Goal: Answer question/provide support: Share knowledge or assist other users

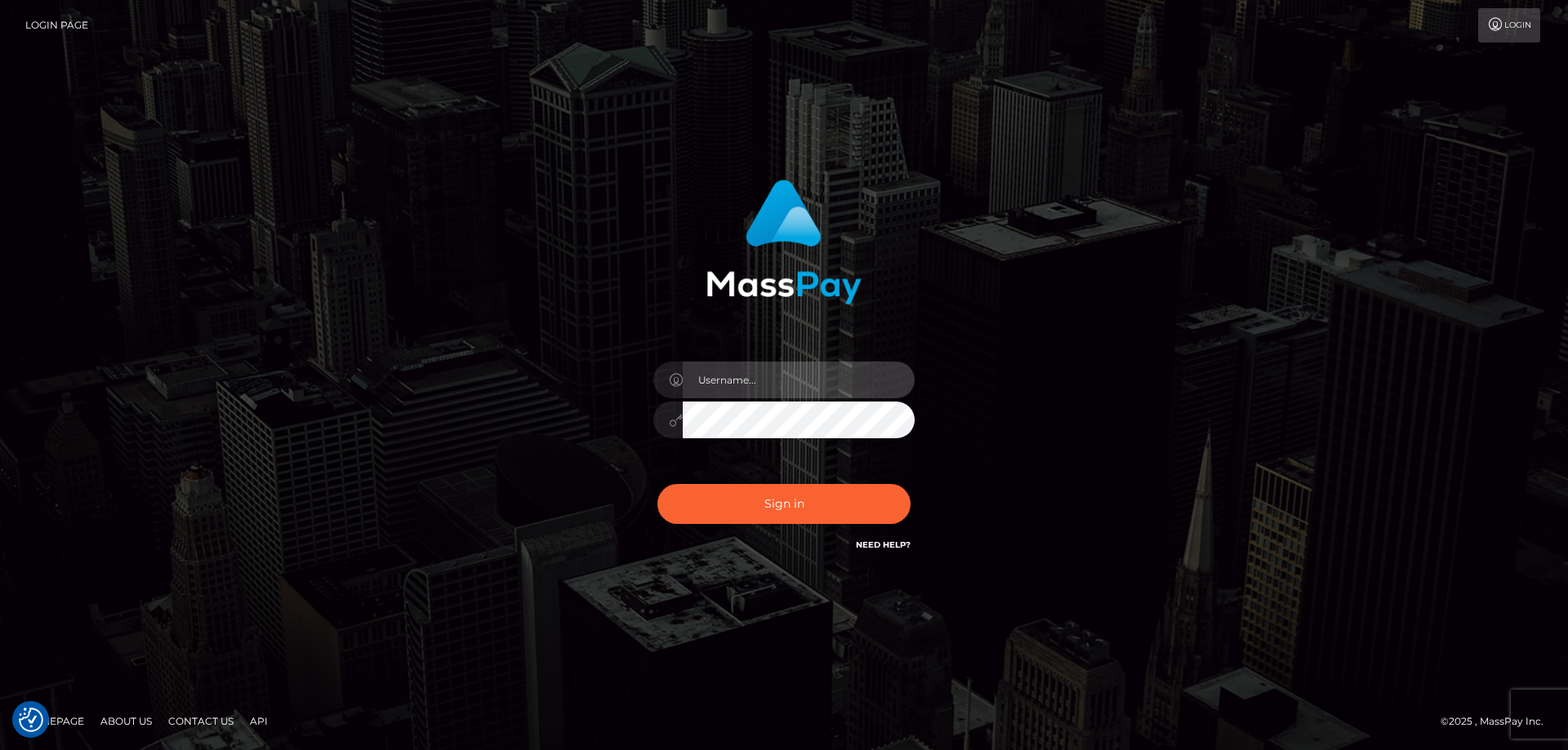
type input "Dan.Cirnat"
click at [910, 480] on div at bounding box center [763, 531] width 335 height 187
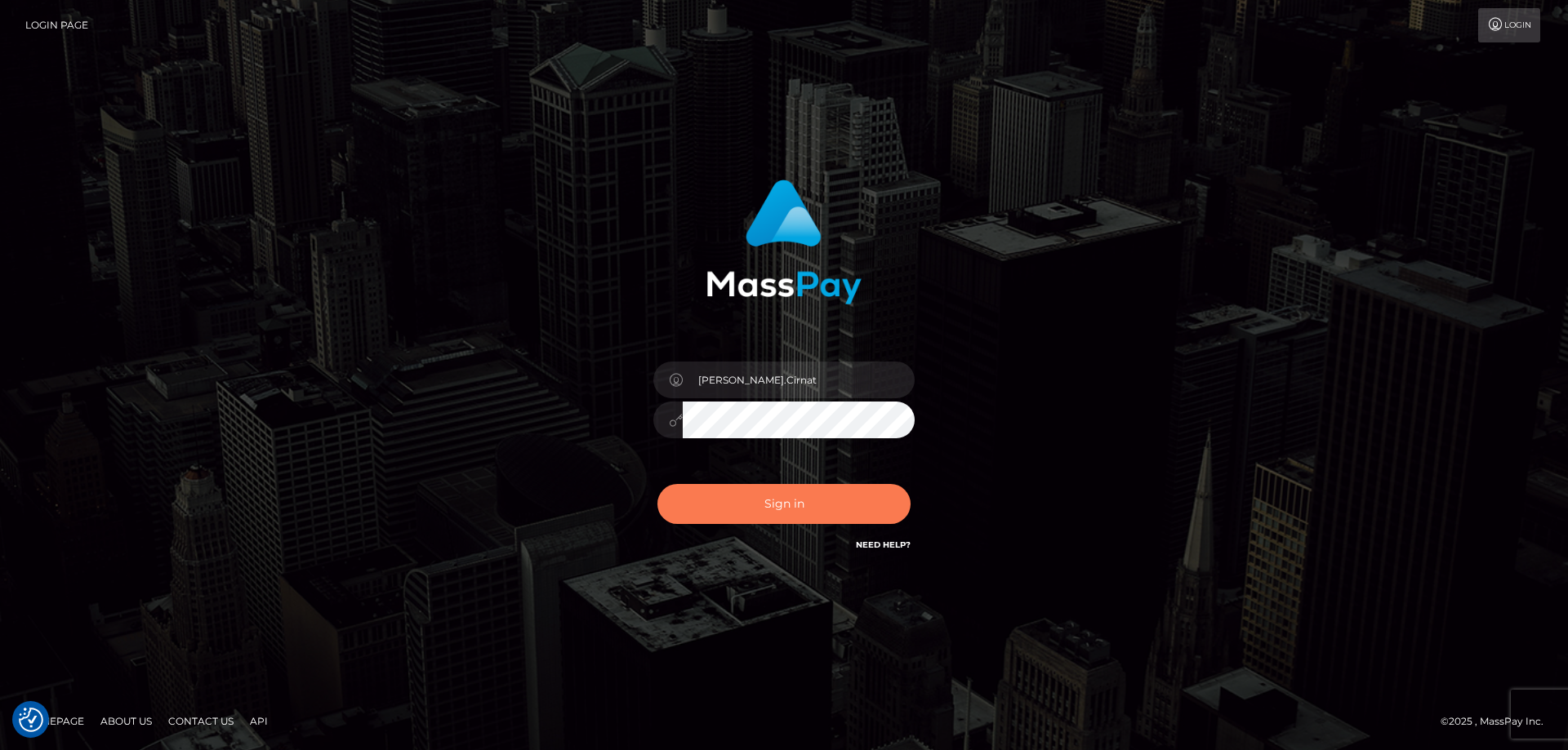
drag, startPoint x: 733, startPoint y: 498, endPoint x: 667, endPoint y: 511, distance: 67.3
click at [732, 498] on button "Sign in" at bounding box center [784, 504] width 253 height 40
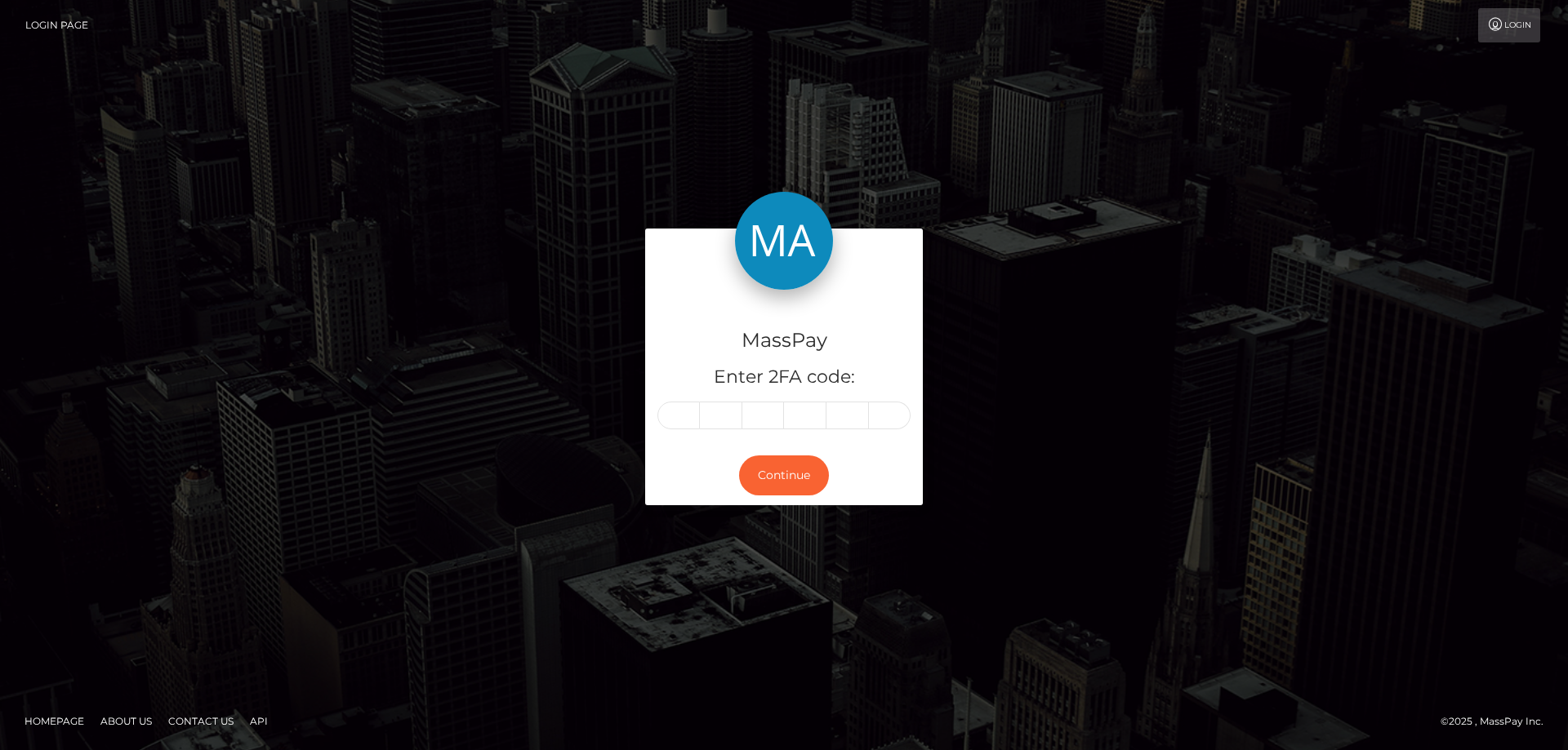
click at [683, 414] on input "text" at bounding box center [679, 416] width 43 height 28
type input "8"
type input "4"
type input "1"
type input "3"
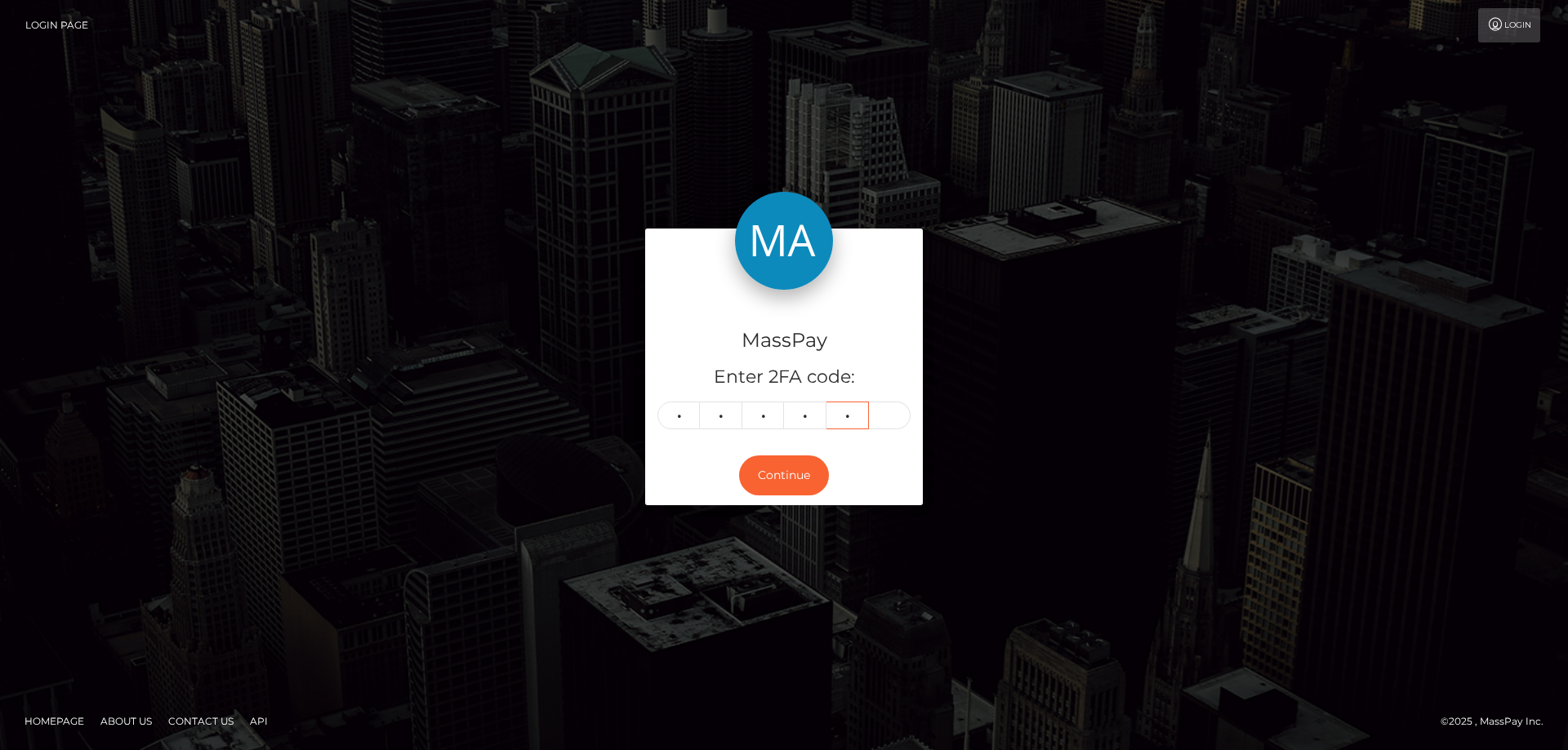
type input "3"
type input "8"
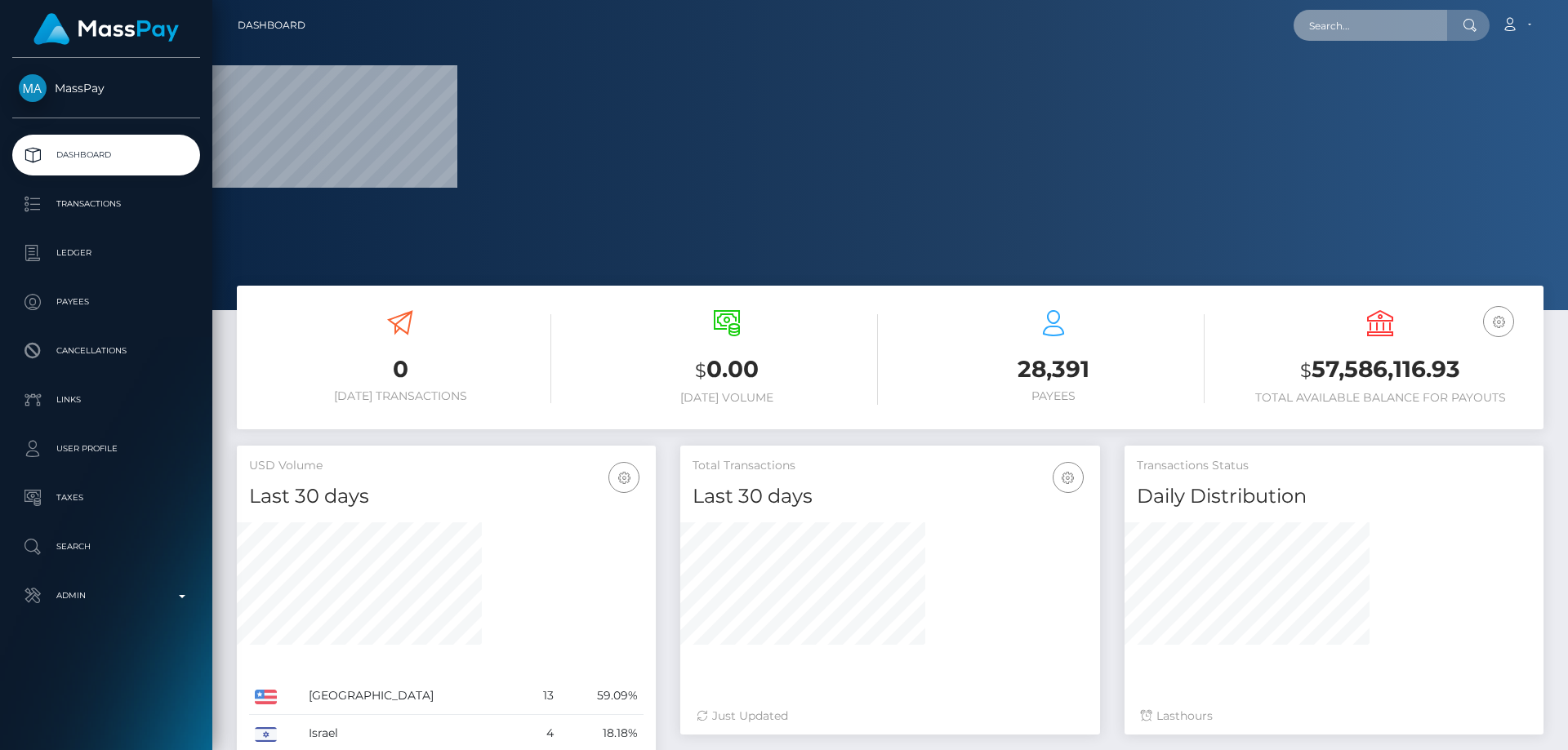
paste input "userforcheckingsupport1#"
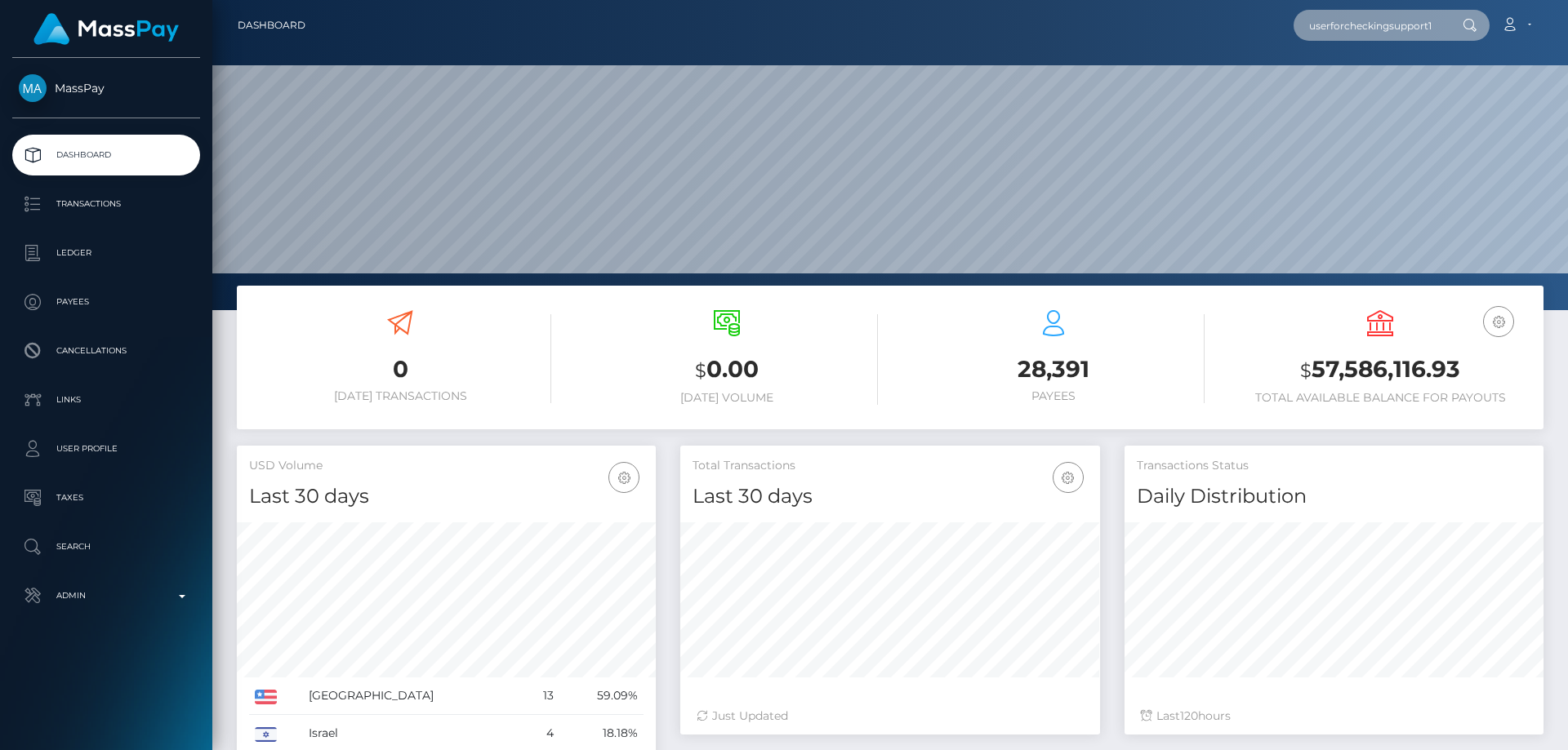
click at [1373, 26] on input "userforcheckingsupport1#" at bounding box center [1369, 25] width 153 height 31
paste input "baf9d782-d0e7-4763-b1ff-1b488992e5db"
click at [1378, 30] on input "baf9d782-d0e7-4763-b1ff-1b488992e5db#" at bounding box center [1369, 25] width 153 height 31
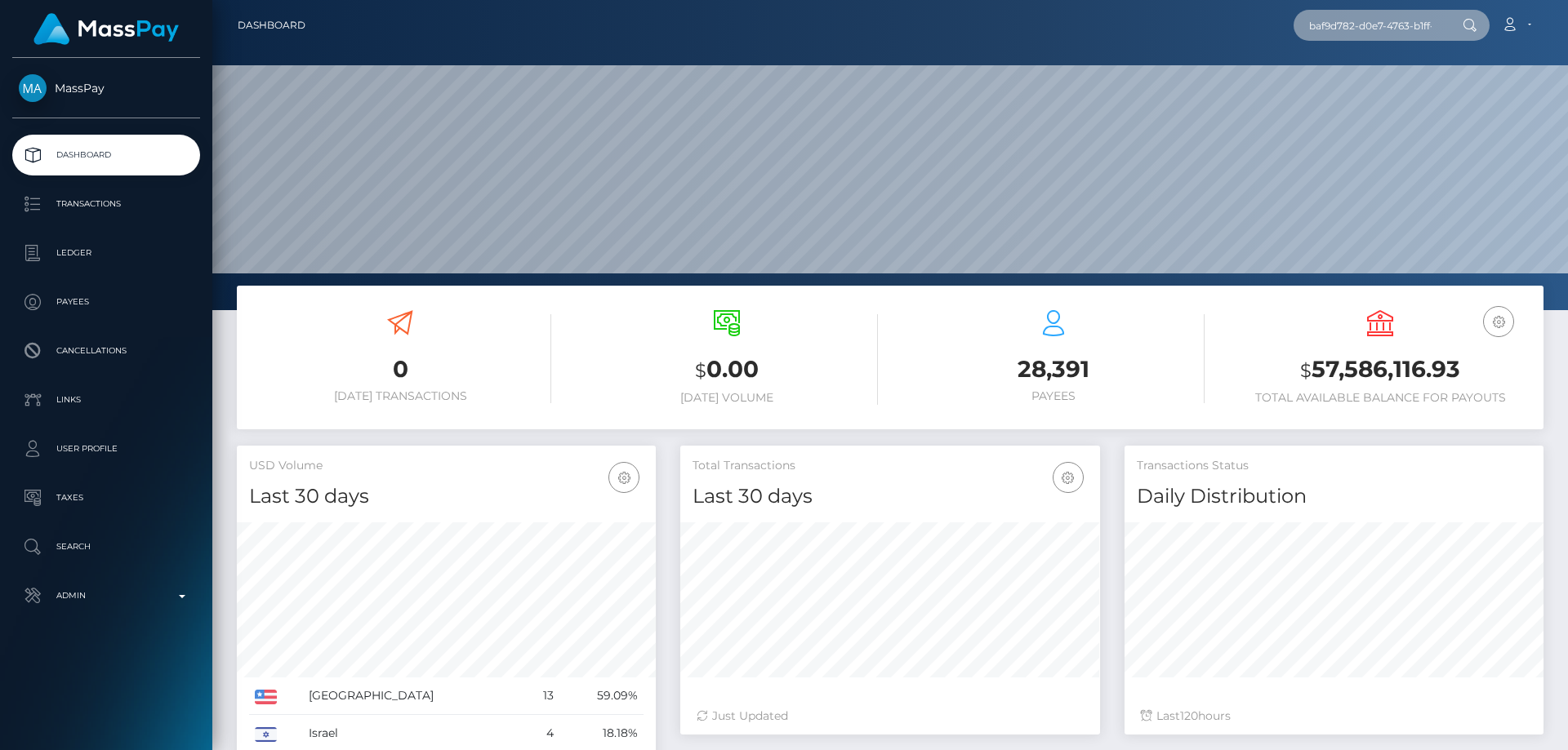
click at [1377, 30] on input "baf9d782-d0e7-4763-b1ff-1b488992e5db#" at bounding box center [1369, 25] width 153 height 31
paste input "89c53f51-9784-11f0-bd85-0694aced620b"
type input "89c53f51-9784-11f0-bd85-0694aced620b"
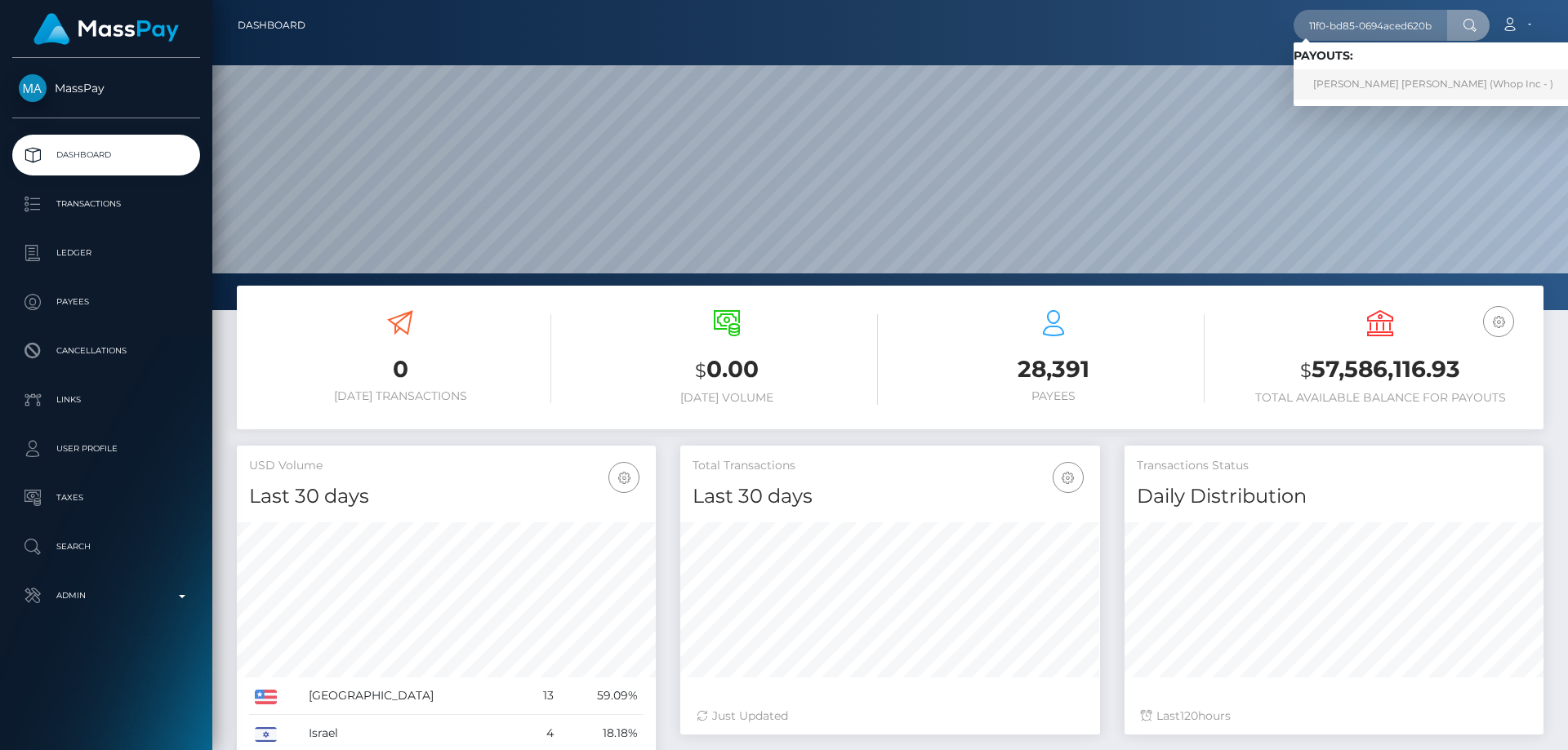
click at [1366, 88] on link "Harrison James MILLS (Whop Inc - )" at bounding box center [1432, 84] width 279 height 31
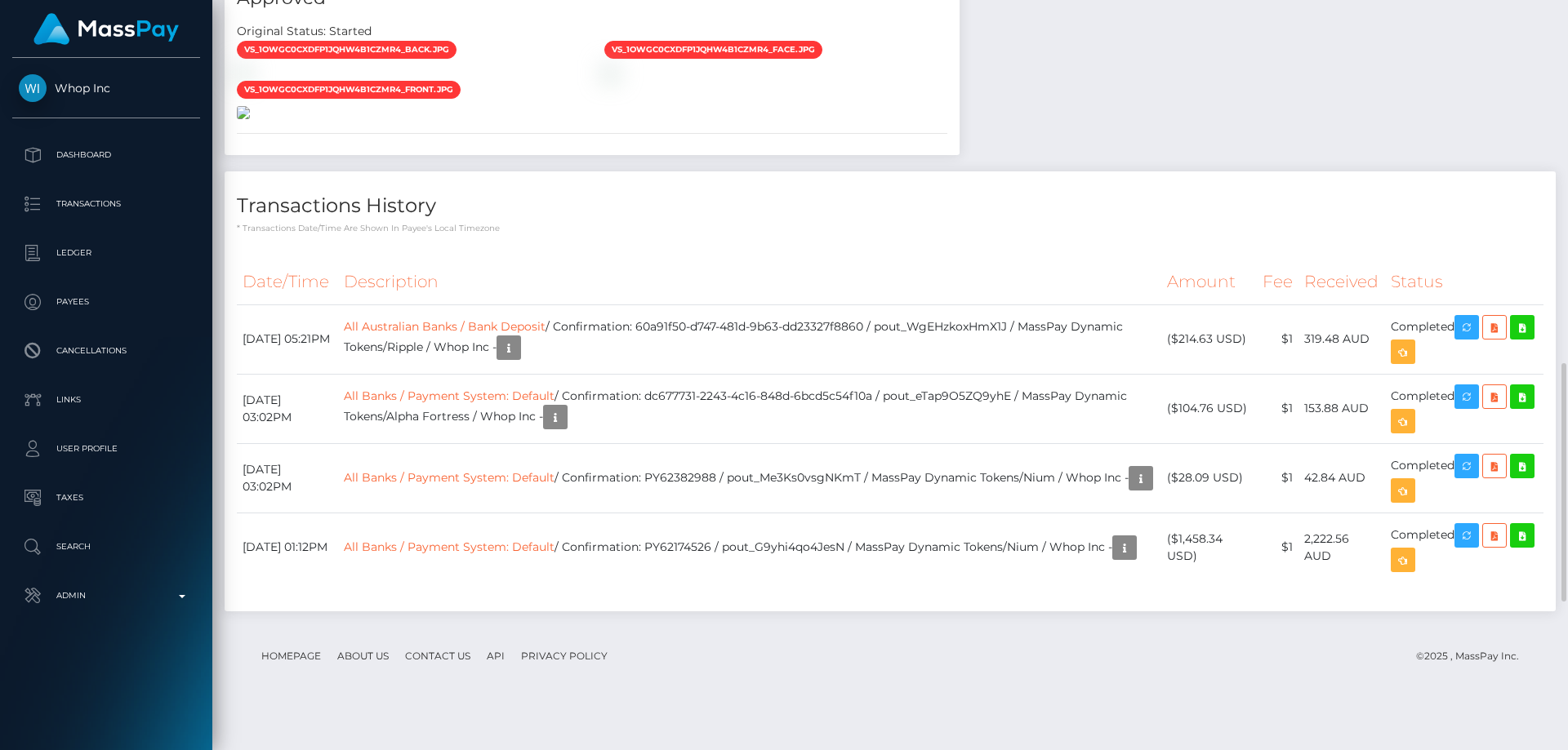
scroll to position [1388, 0]
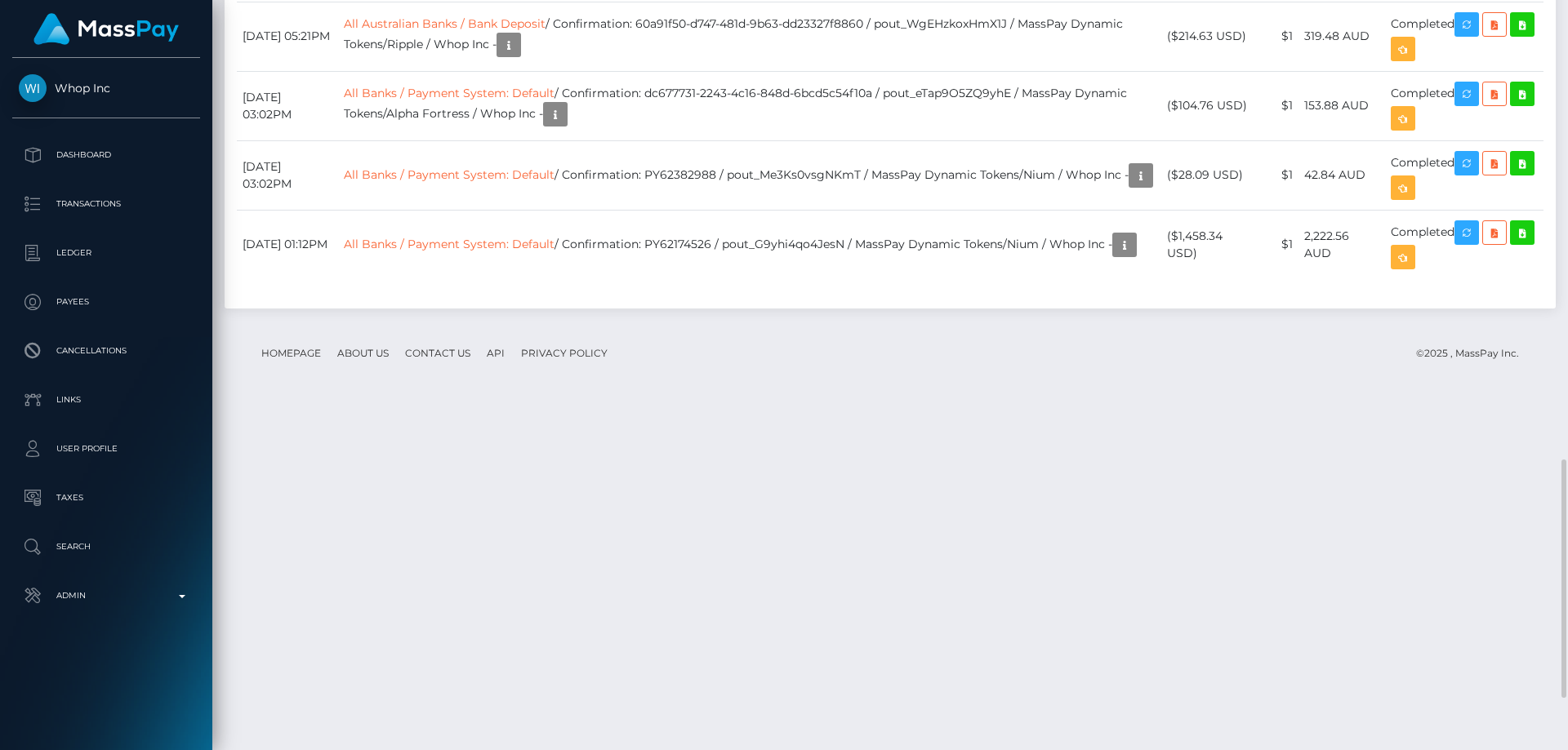
scroll to position [1610, 0]
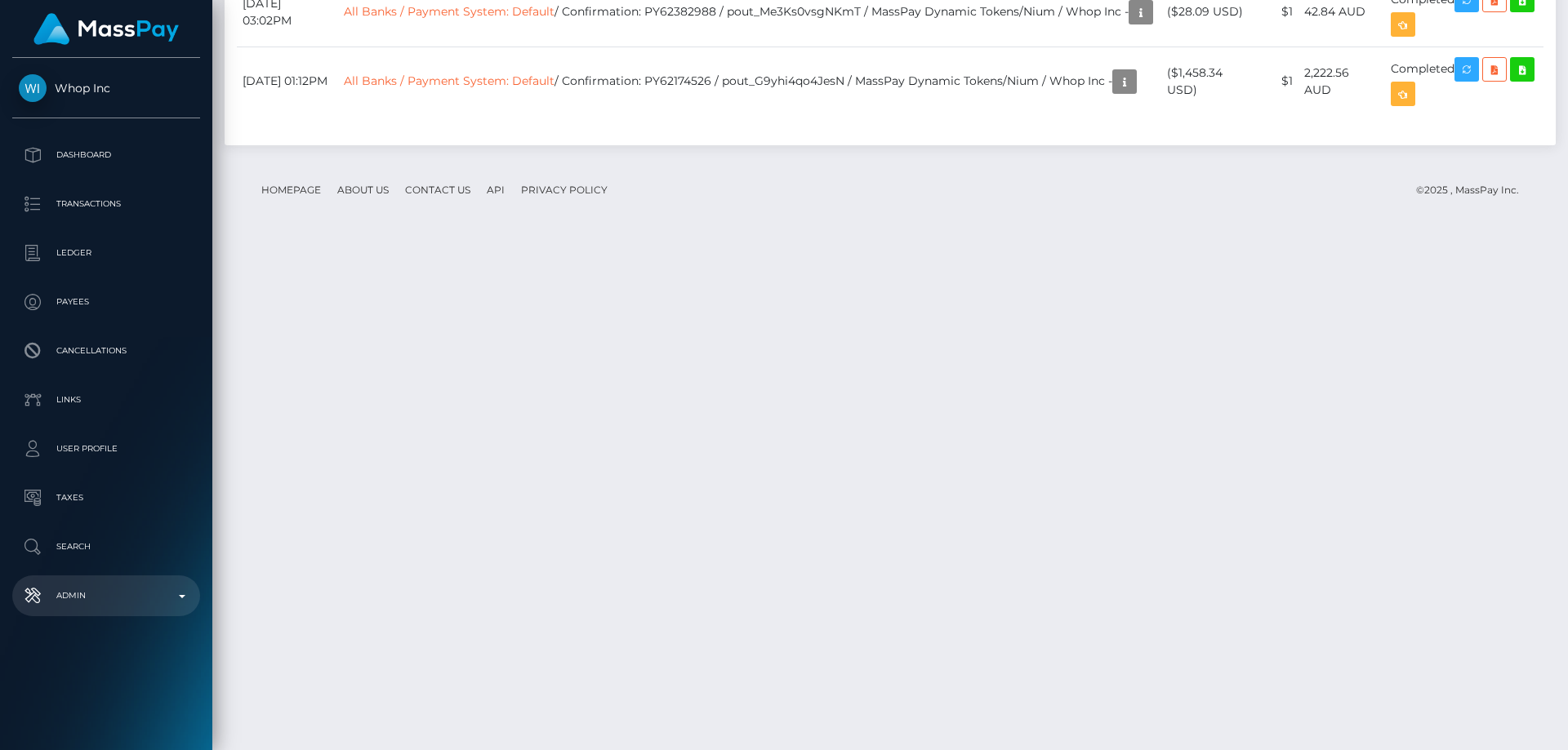
click at [110, 602] on p "Admin" at bounding box center [106, 596] width 175 height 24
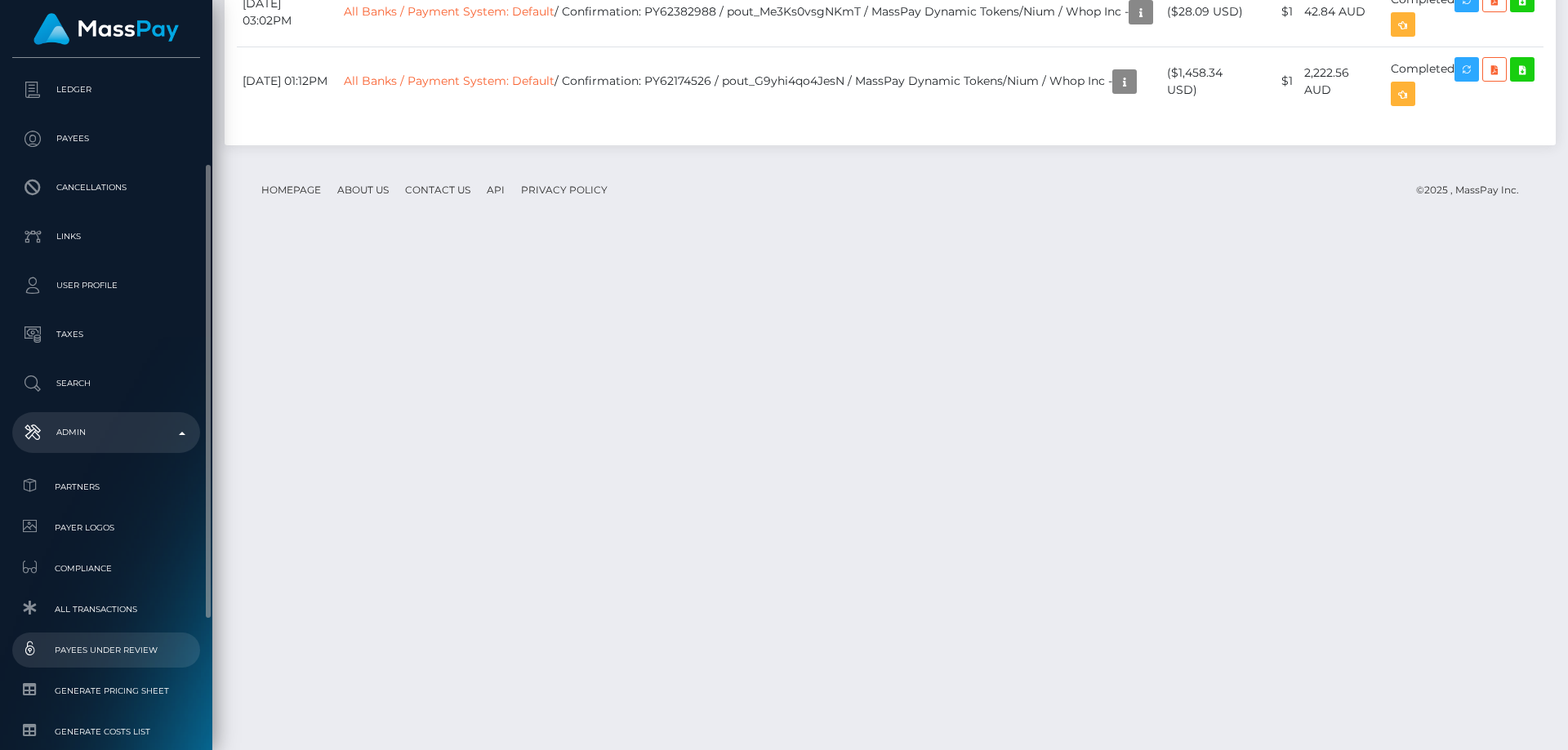
click at [146, 649] on span "Payees under Review" at bounding box center [106, 650] width 175 height 19
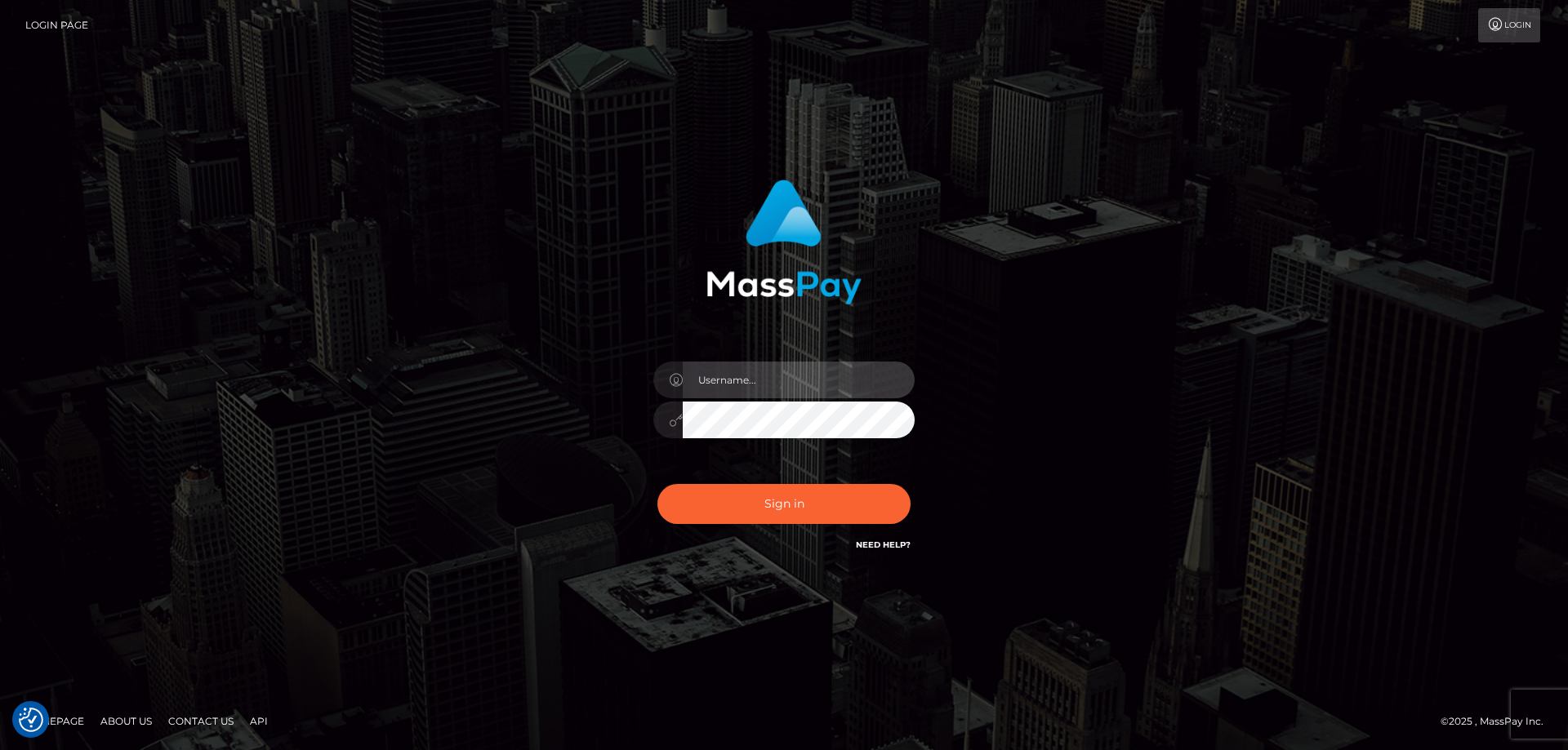
type input "[PERSON_NAME].Cirnat"
click at [909, 478] on div at bounding box center [763, 531] width 335 height 187
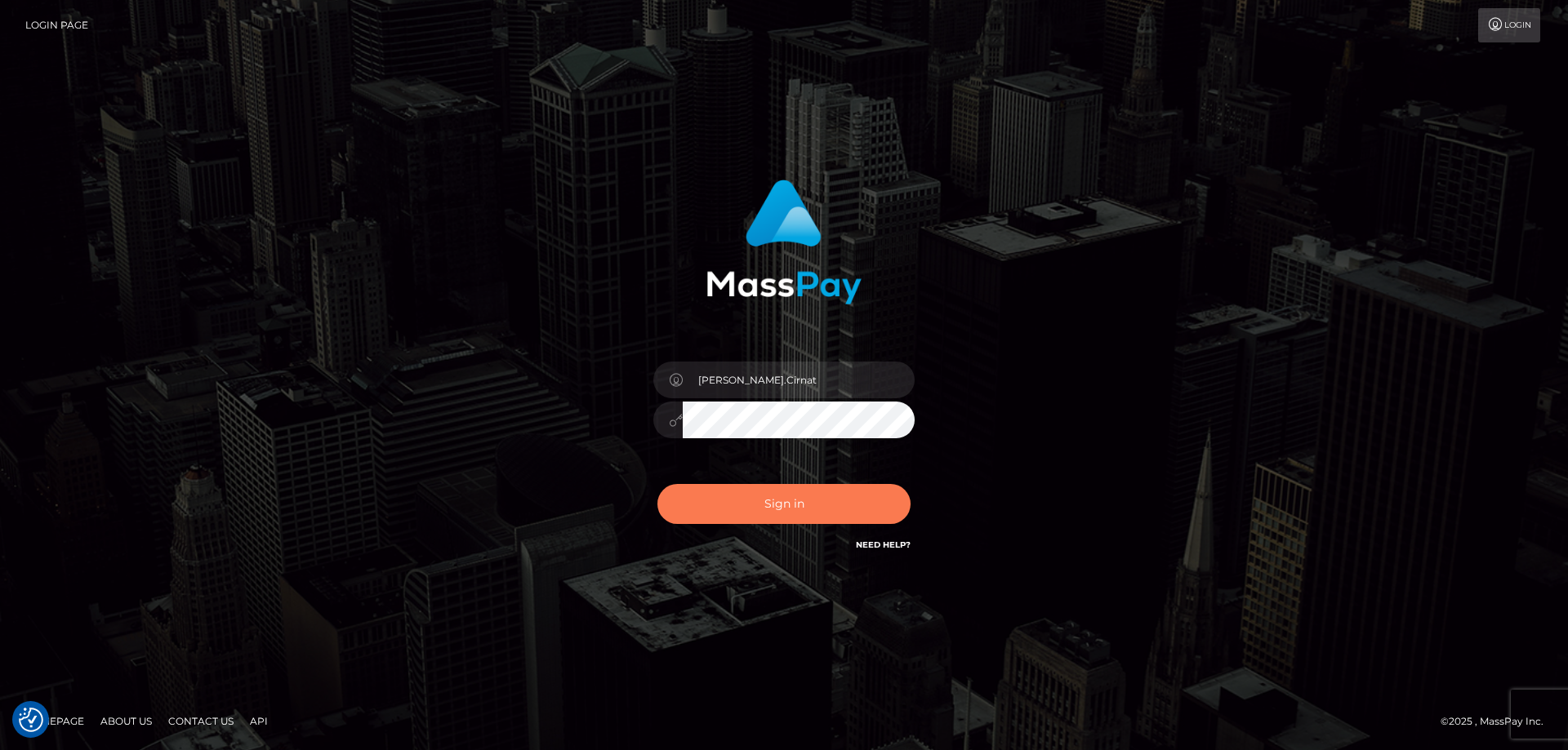
click at [824, 493] on button "Sign in" at bounding box center [784, 504] width 253 height 40
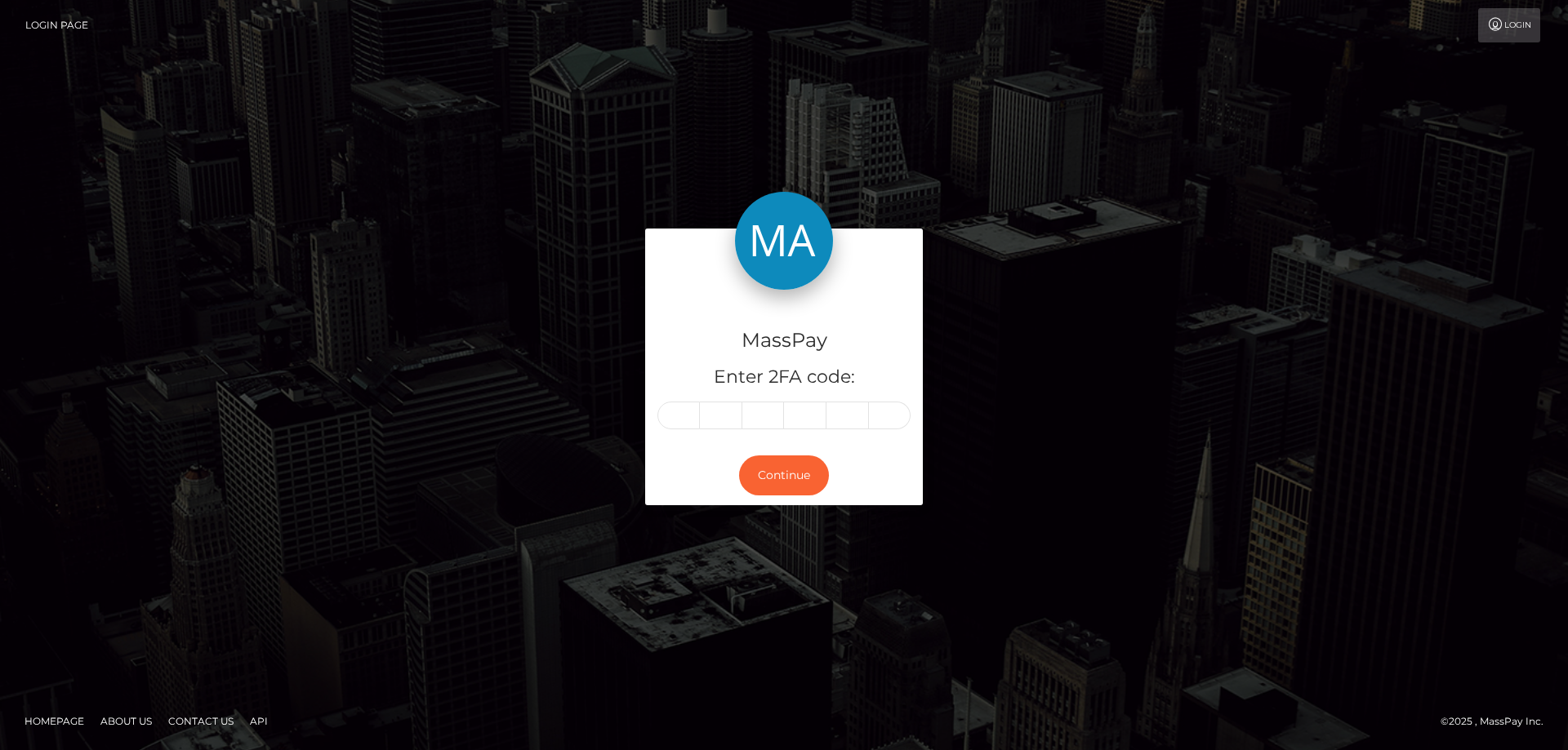
click at [675, 420] on input "text" at bounding box center [679, 416] width 43 height 28
type input "1"
type input "8"
type input "5"
type input "1"
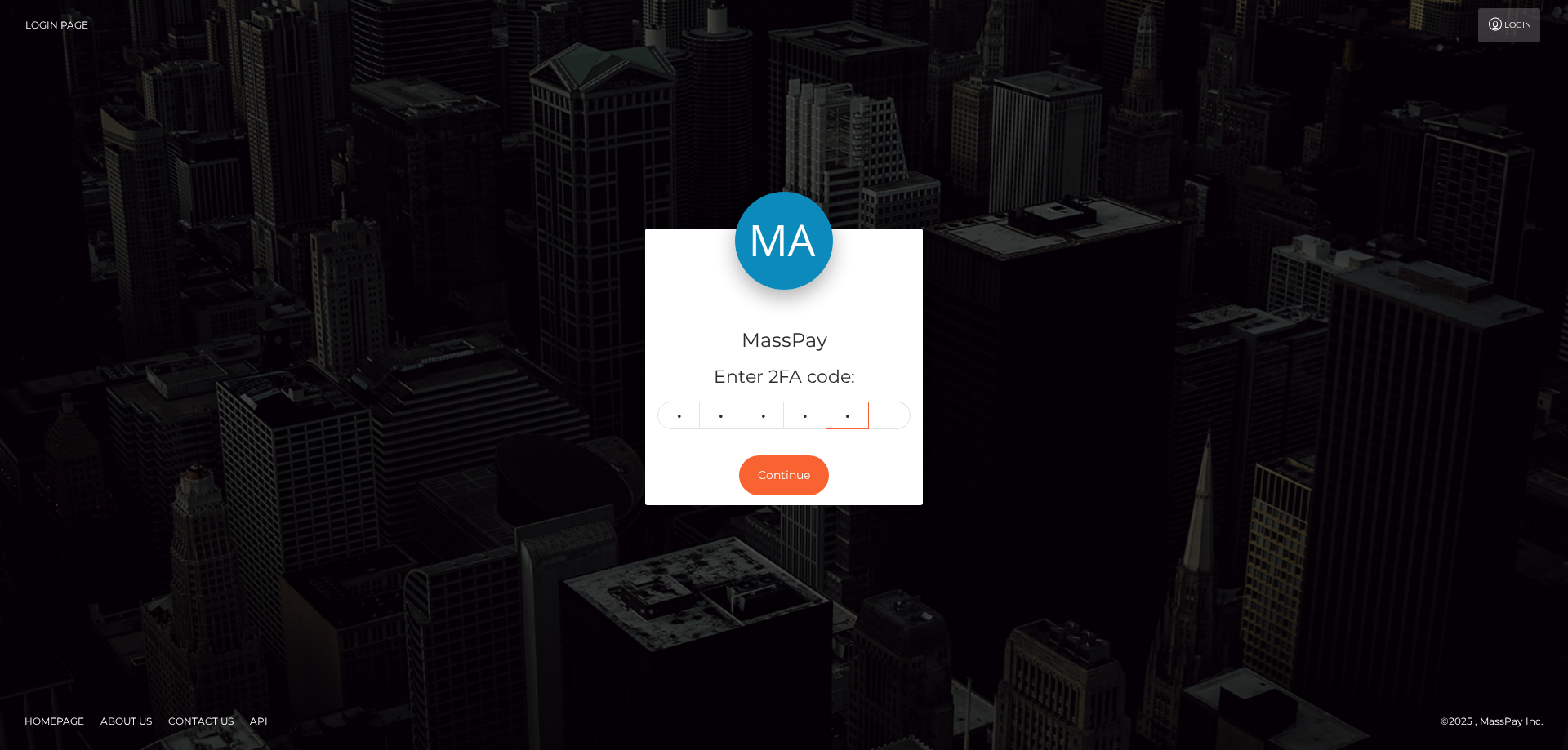
type input "0"
type input "4"
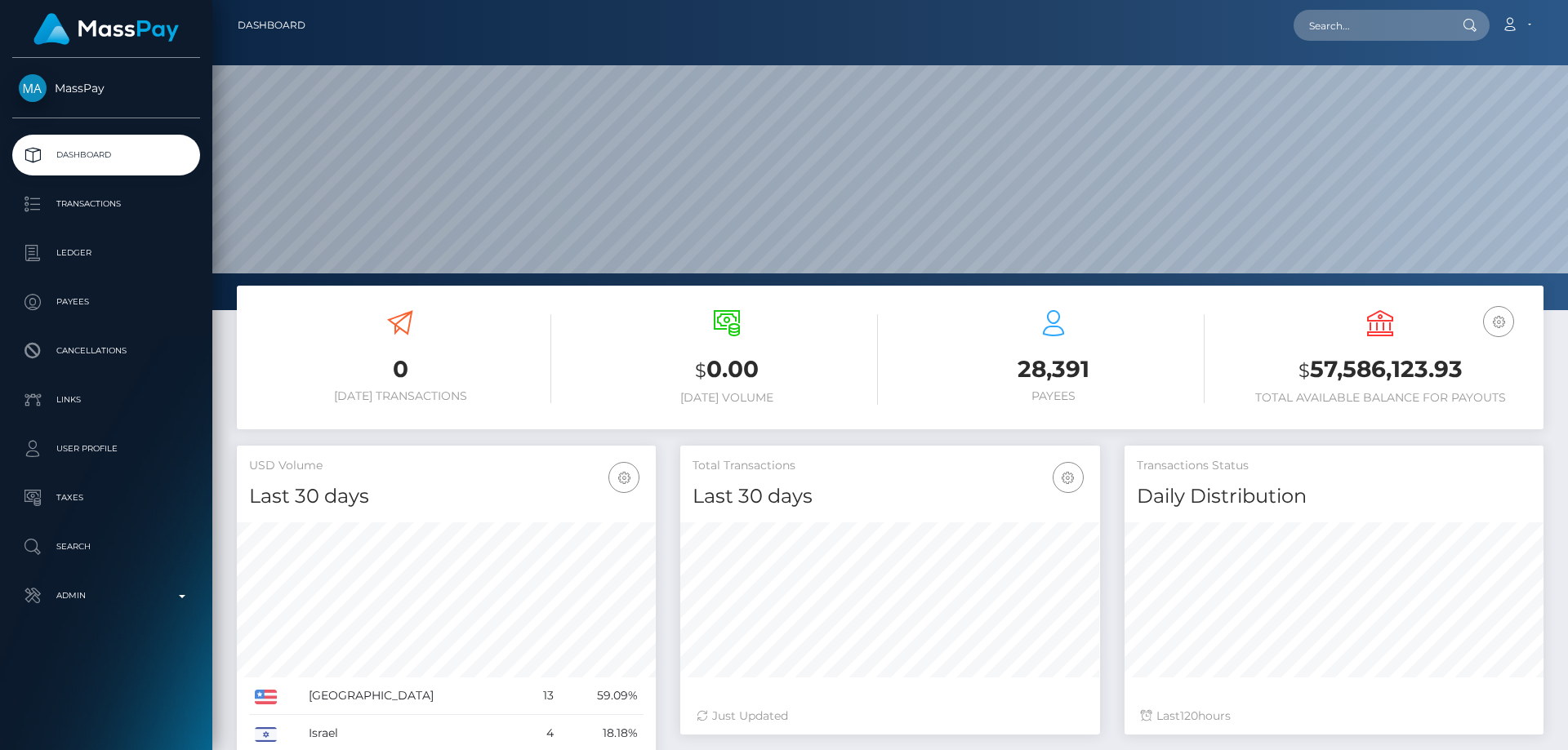
scroll to position [290, 420]
type input "1348417742"
click at [1360, 84] on link "Robotics Srl (Whop Inc - )" at bounding box center [1375, 84] width 164 height 31
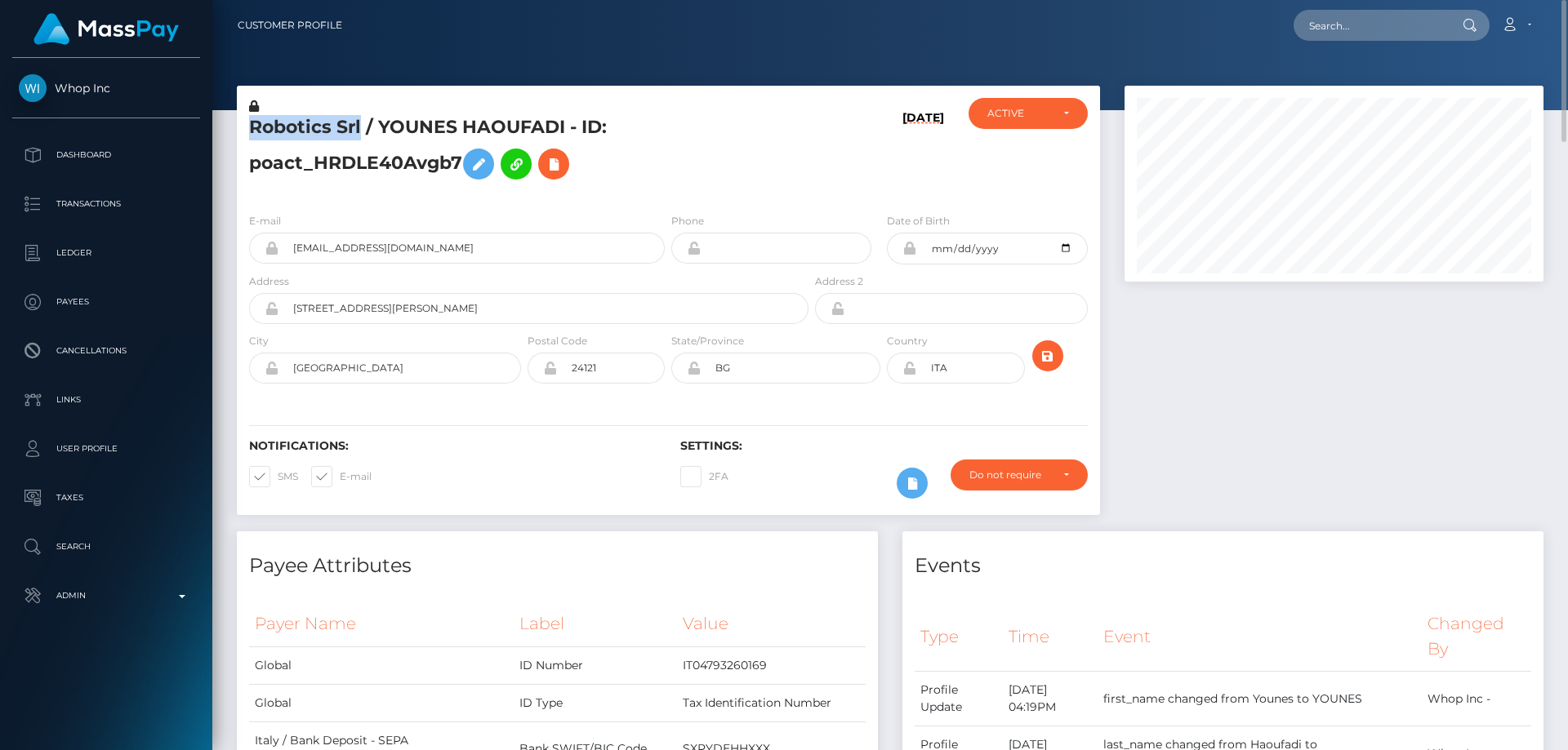
drag, startPoint x: 363, startPoint y: 123, endPoint x: 236, endPoint y: 124, distance: 127.0
click at [236, 124] on div "Robotics Srl / YOUNES HAOUFADI - ID: poact_HRDLE40Avgb7 [DATE] ACTIVE CLOSED AC…" at bounding box center [668, 308] width 888 height 446
copy div "Robotics Srl"
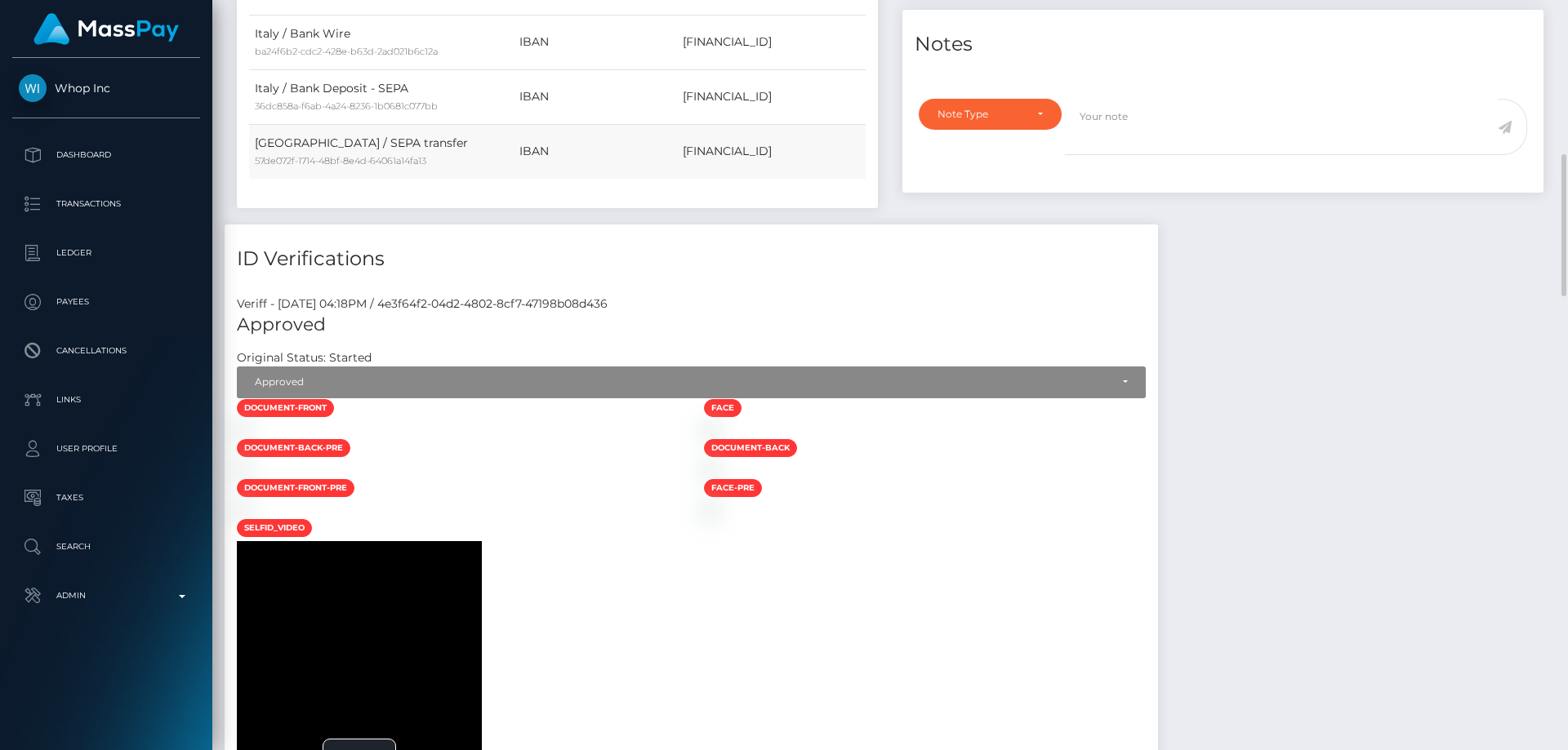
scroll to position [1143, 0]
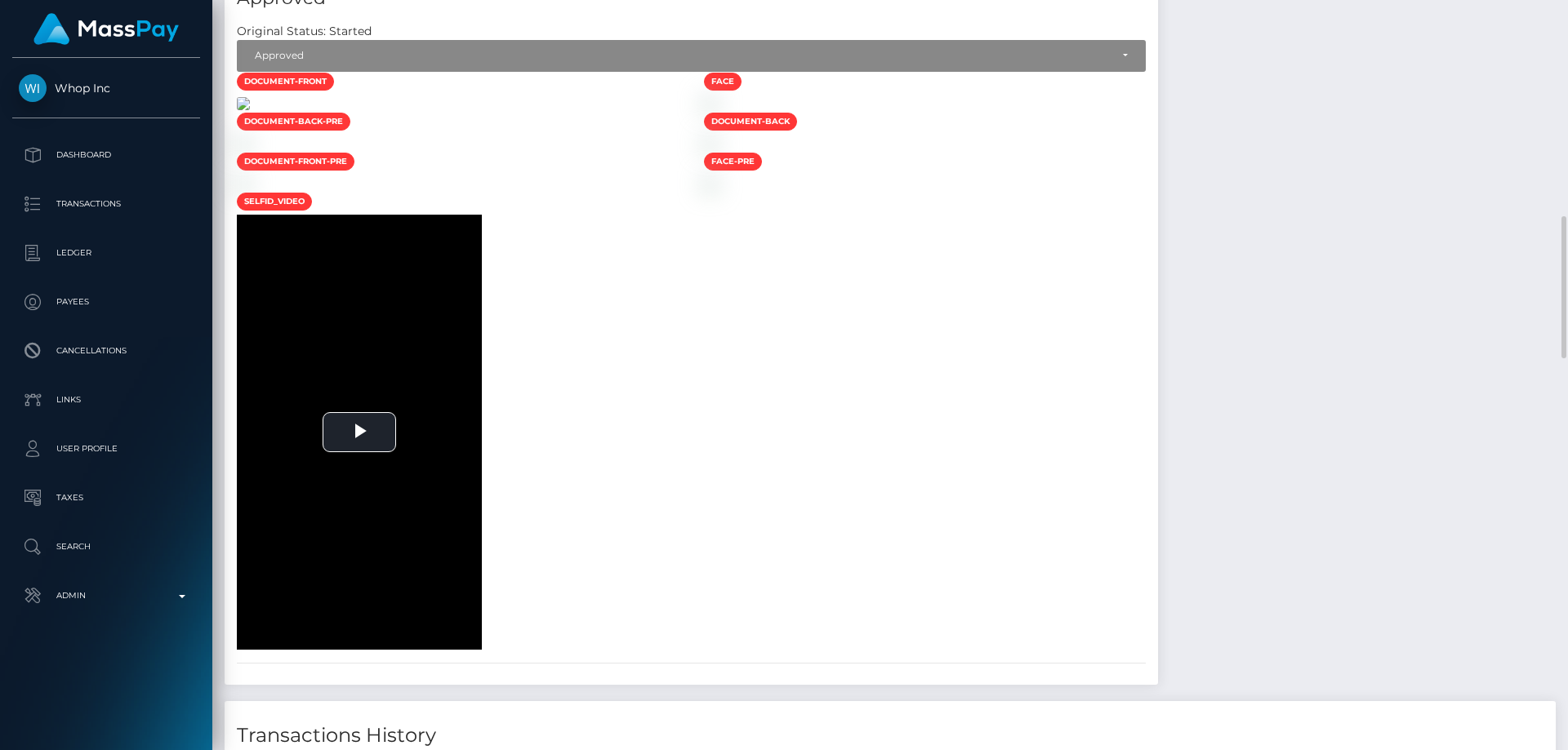
click at [250, 110] on img at bounding box center [243, 104] width 13 height 13
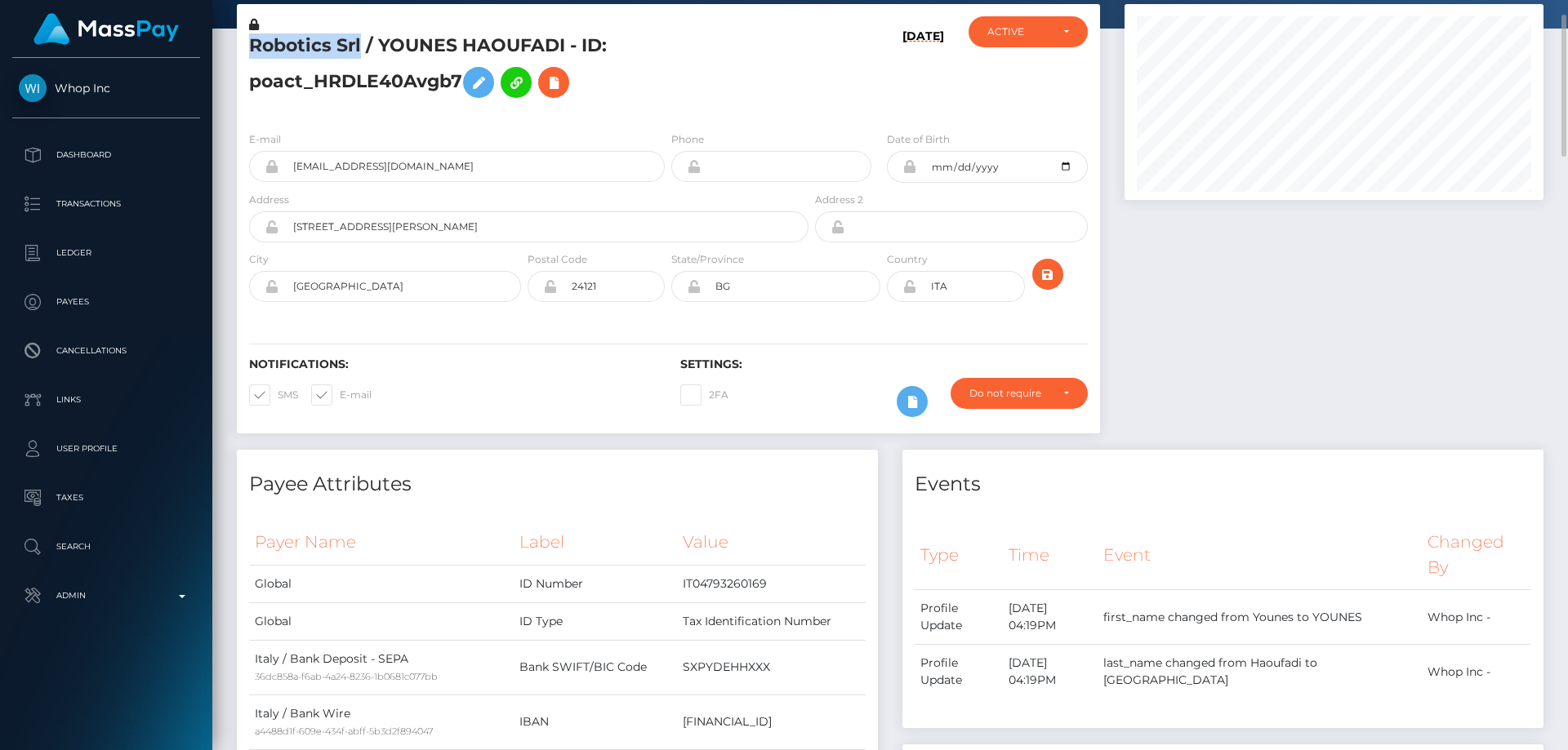
scroll to position [0, 0]
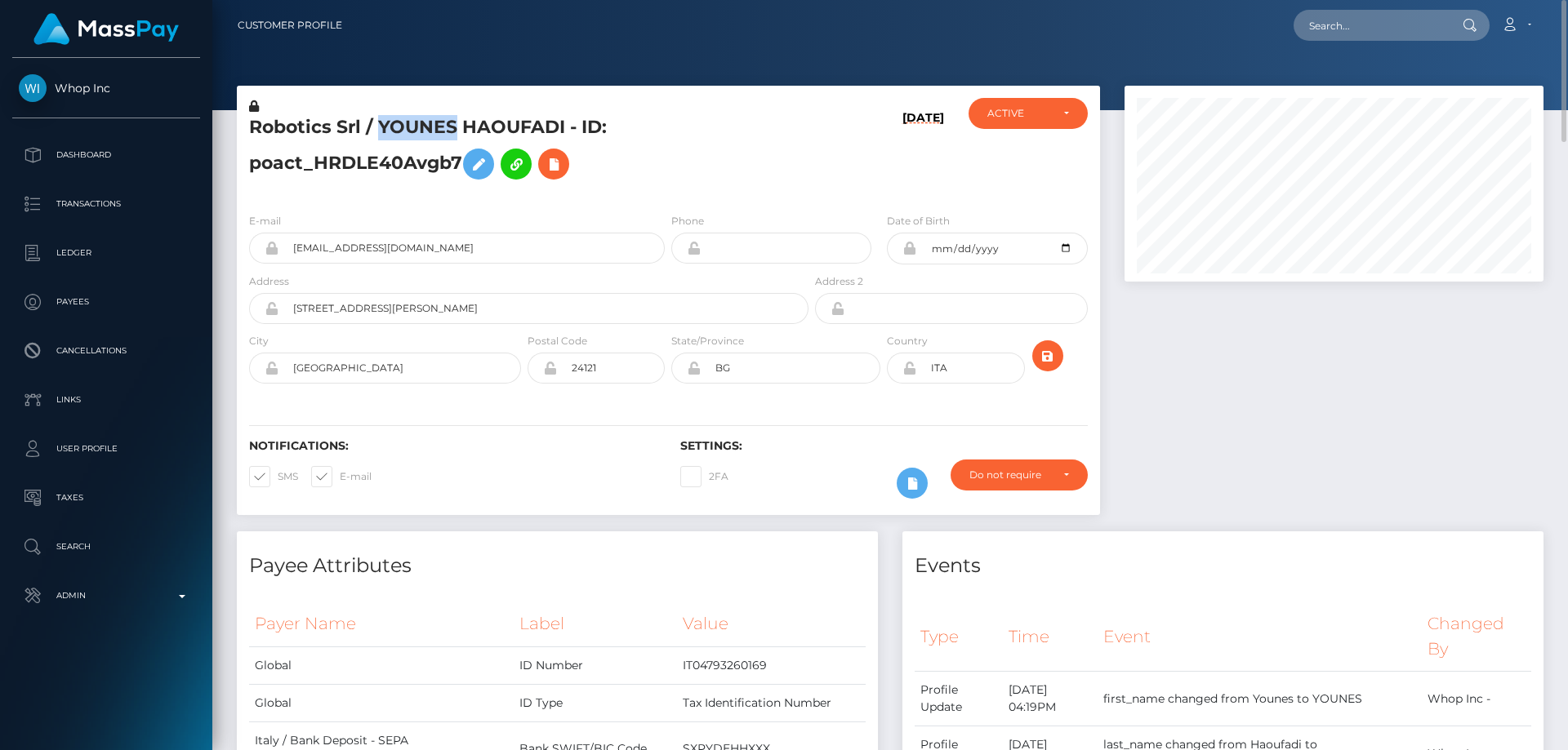
drag, startPoint x: 456, startPoint y: 127, endPoint x: 379, endPoint y: 127, distance: 77.0
click at [379, 127] on h5 "Robotics Srl / YOUNES HAOUFADI - ID: poact_HRDLE40Avgb7" at bounding box center [524, 151] width 551 height 72
copy h5 "YOUNES"
drag, startPoint x: 566, startPoint y: 128, endPoint x: 465, endPoint y: 119, distance: 101.4
click at [465, 119] on h5 "Robotics Srl / YOUNES HAOUFADI - ID: poact_HRDLE40Avgb7" at bounding box center [524, 151] width 551 height 72
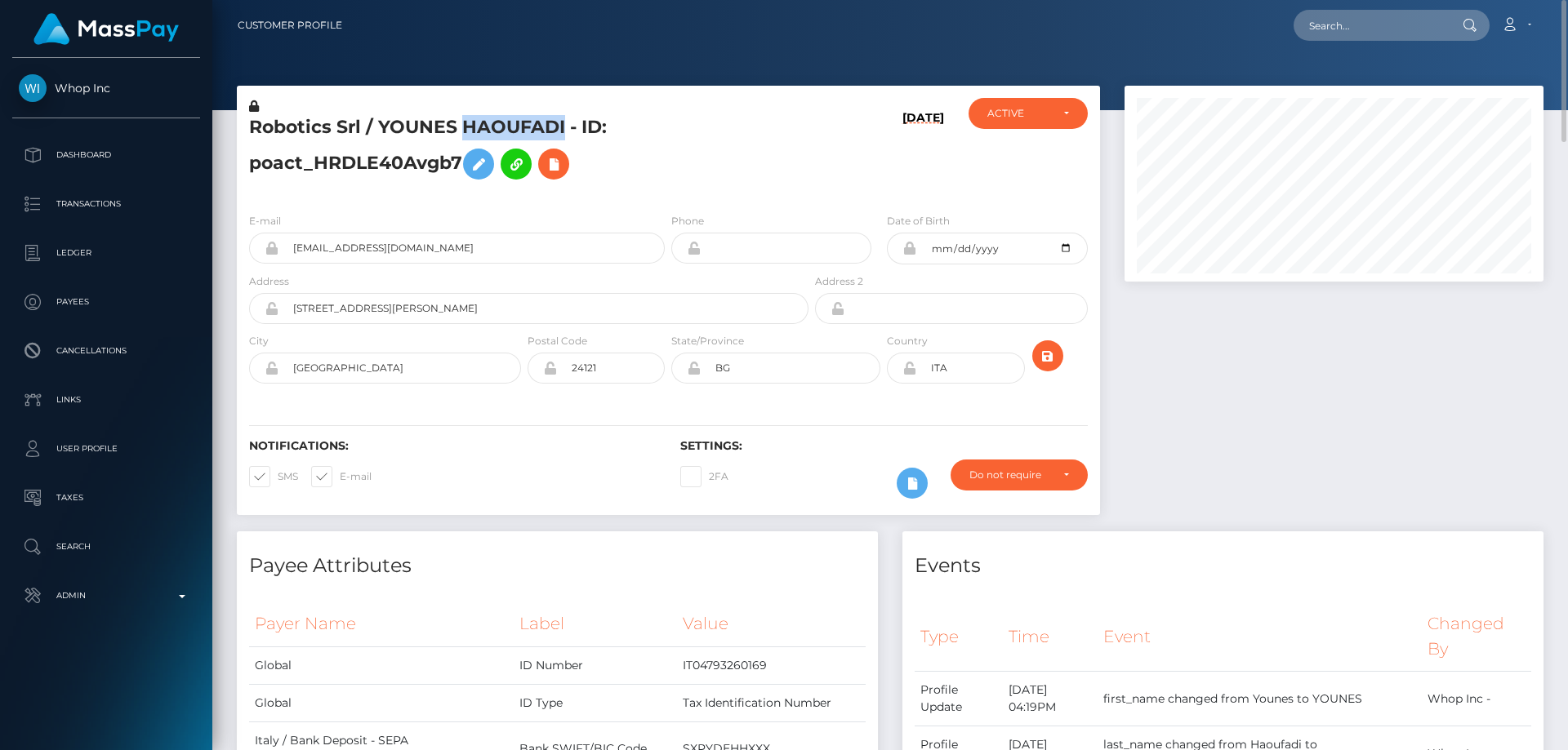
copy h5 "HAOUFADI"
drag, startPoint x: 440, startPoint y: 313, endPoint x: 284, endPoint y: 308, distance: 156.1
click at [284, 308] on input "Viale Papa Giovanni XXIII 106" at bounding box center [543, 308] width 530 height 31
click at [133, 586] on p "Admin" at bounding box center [106, 596] width 175 height 24
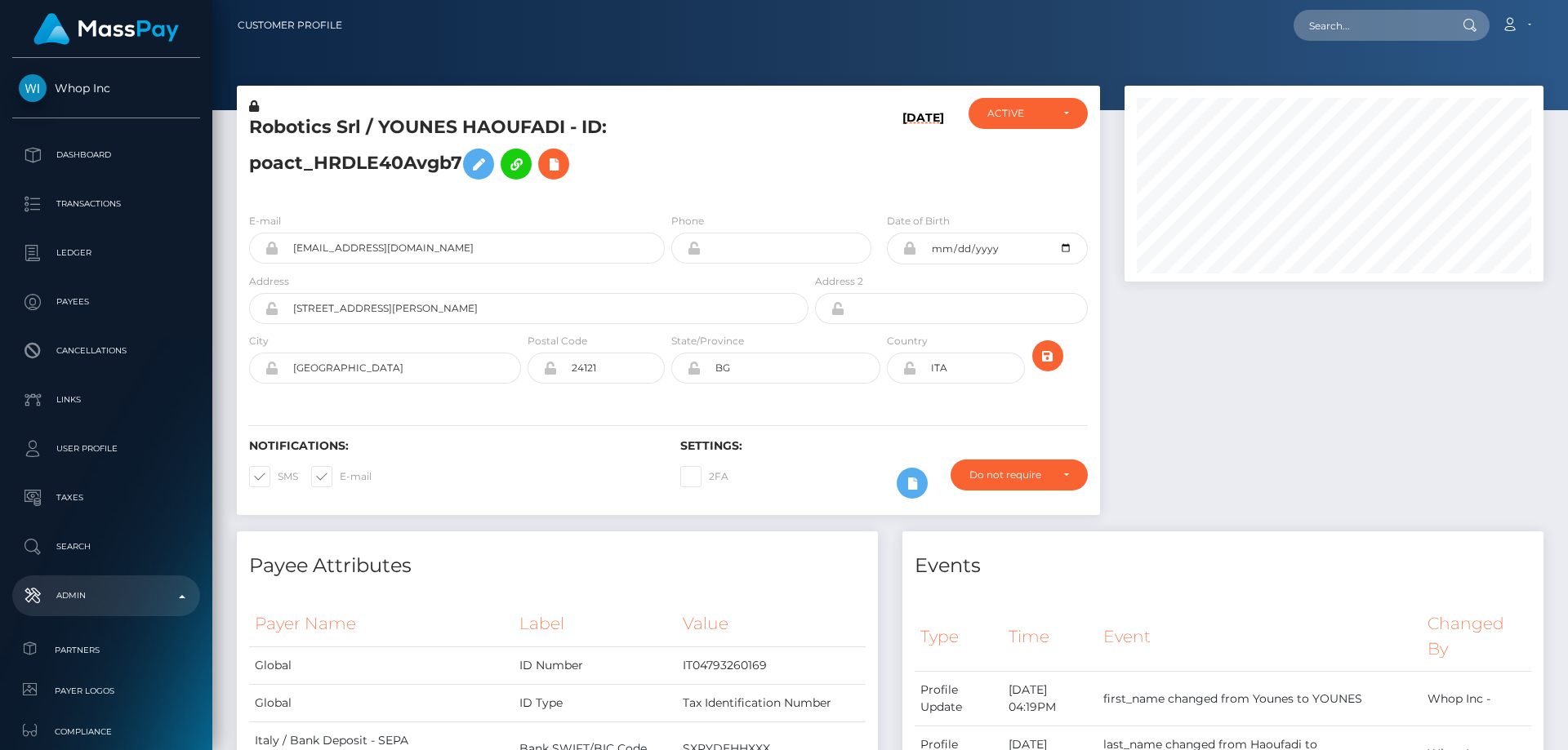
scroll to position [163, 0]
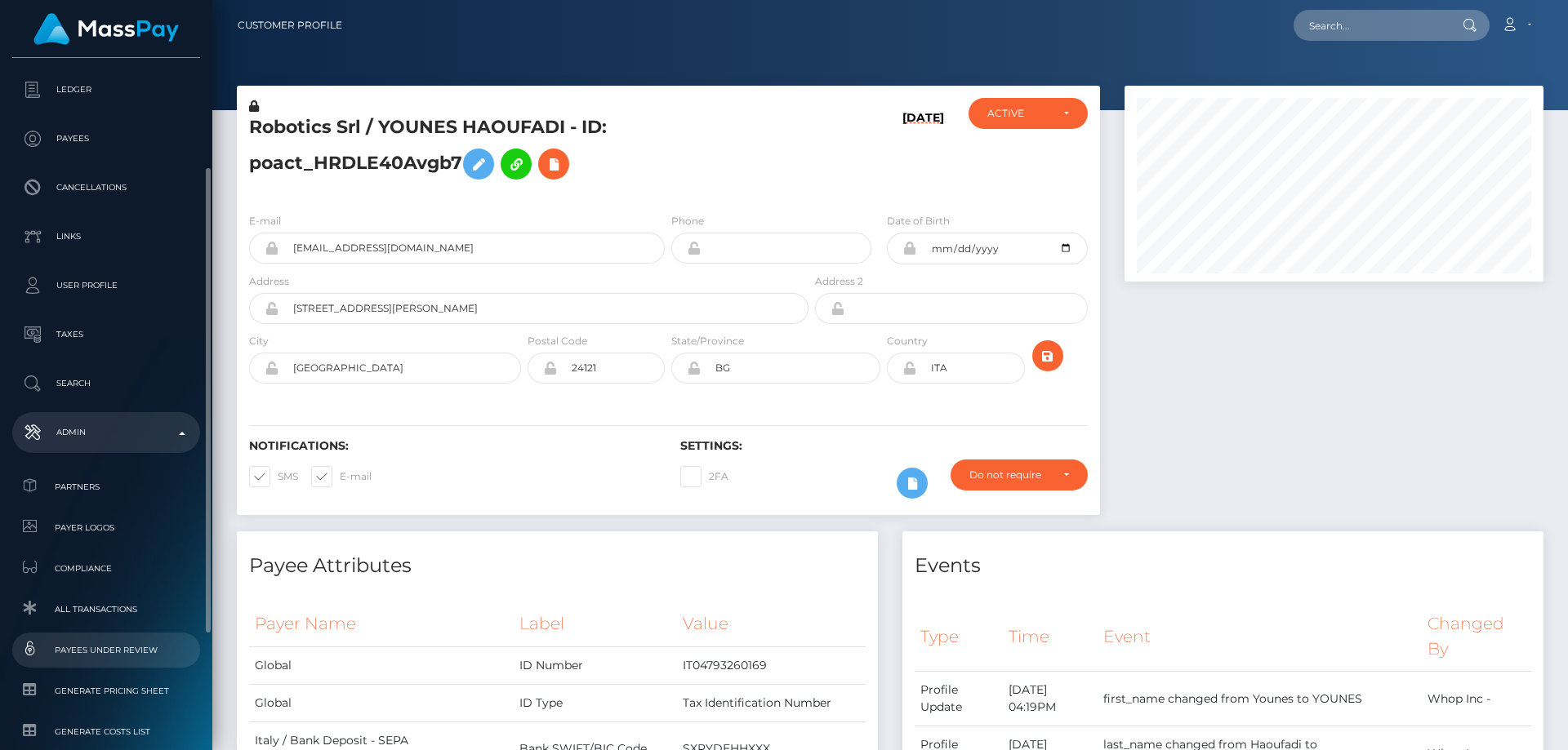
click at [139, 654] on span "Payees under Review" at bounding box center [106, 650] width 175 height 19
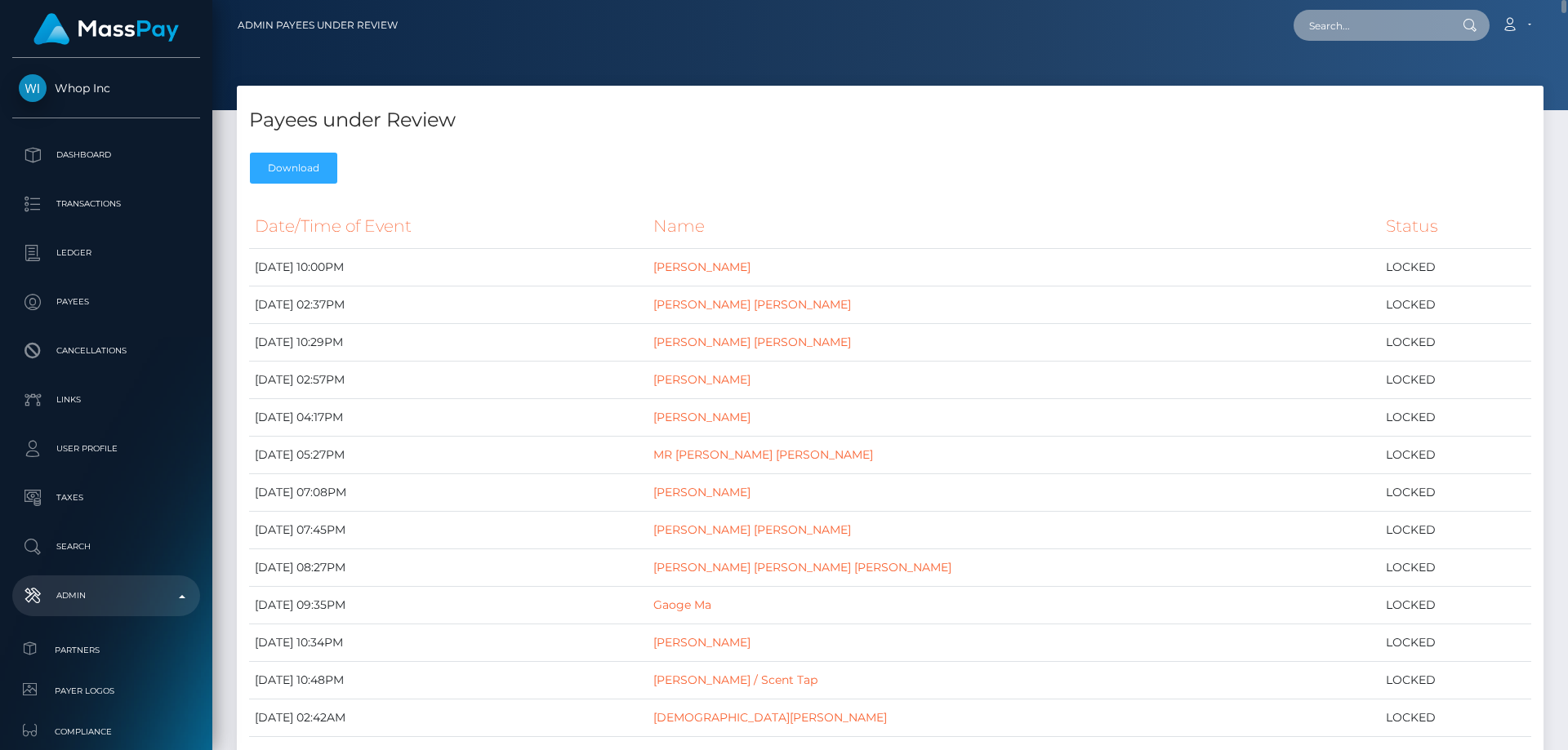
paste input "poact_Xo2AfQSrrAlc"
type input "poact_Xo2AfQSrrAlc"
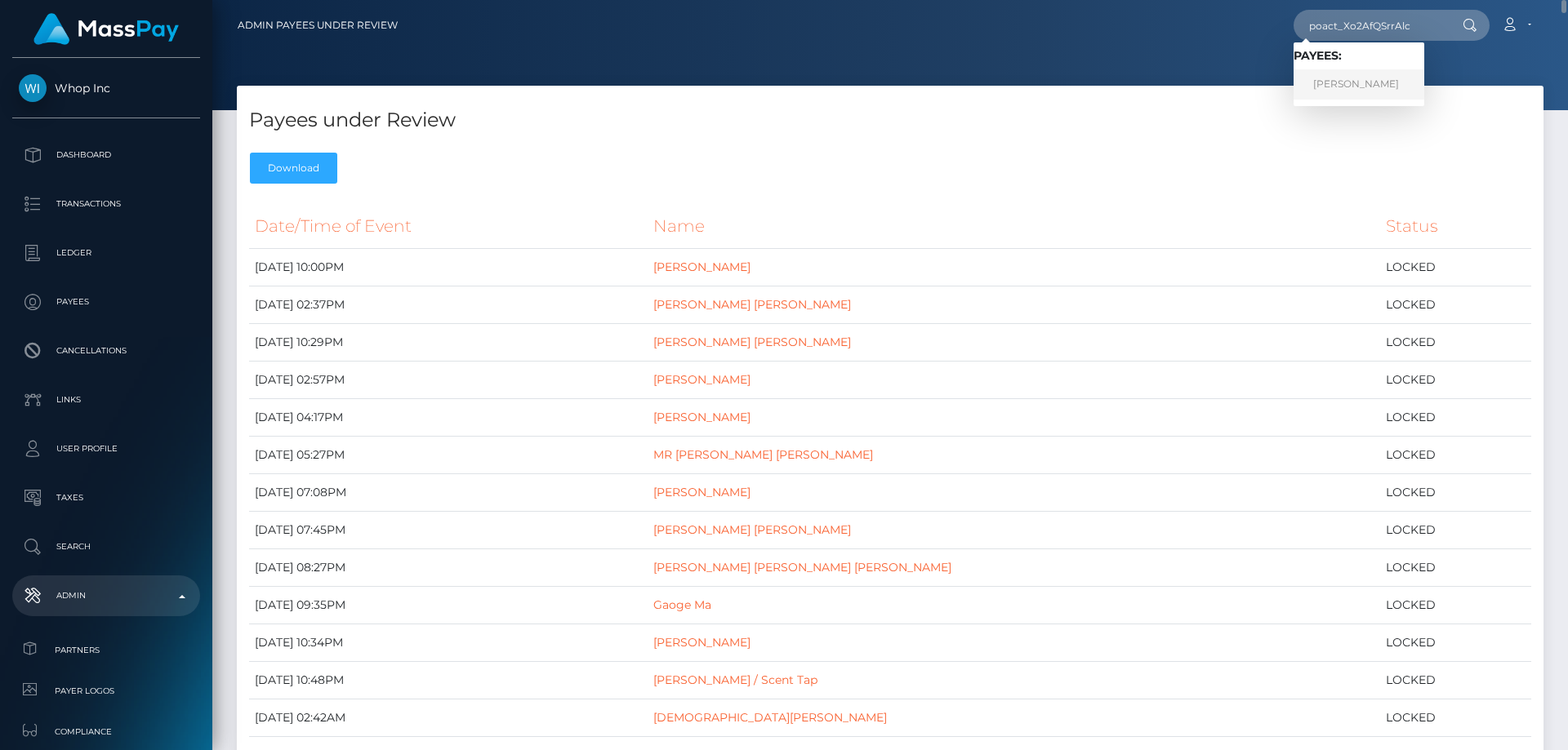
click at [1343, 84] on link "Fares Raboudi" at bounding box center [1358, 84] width 131 height 31
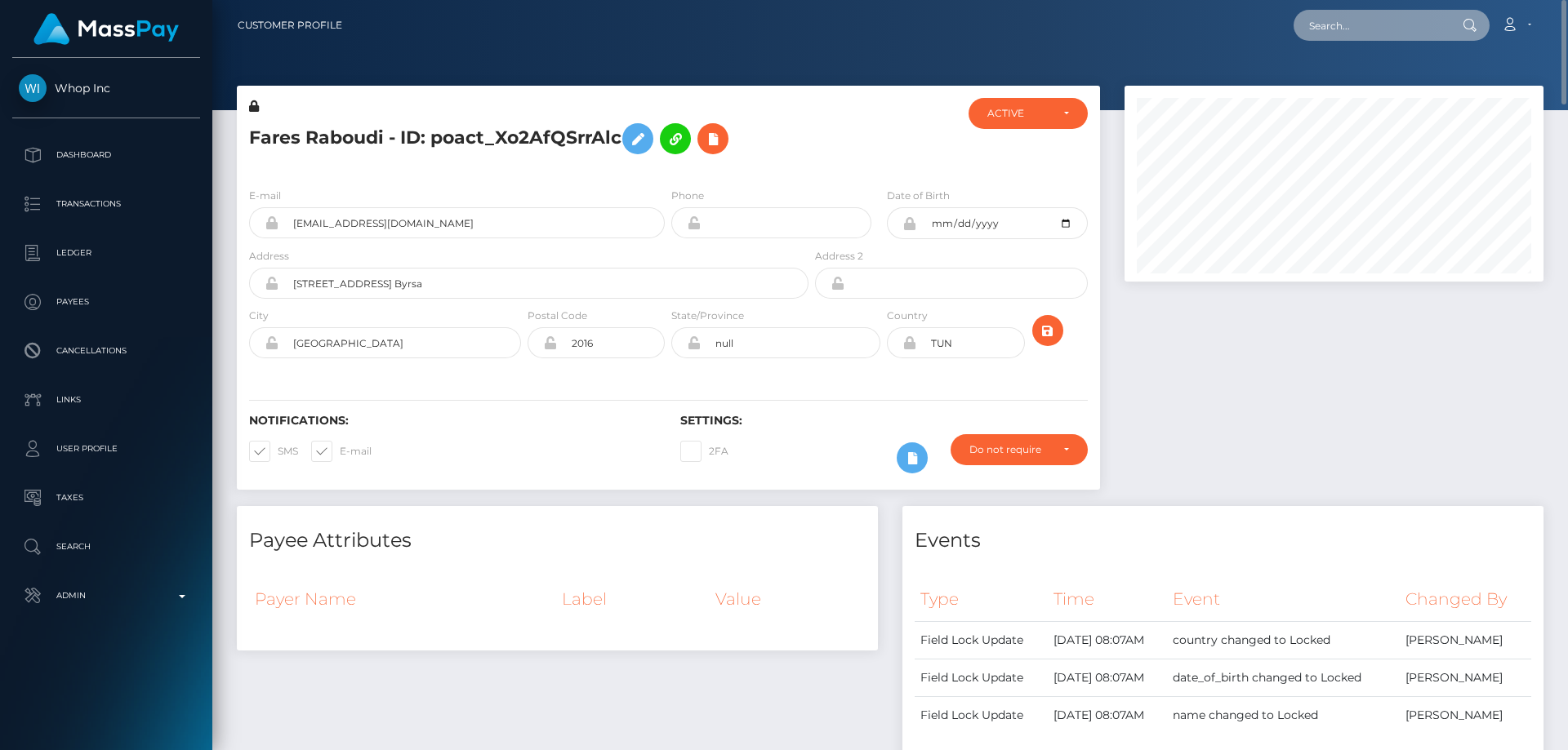
paste input "poact_eHPt4lZ8cb86"
type input "poact_eHPt4lZ8cb86"
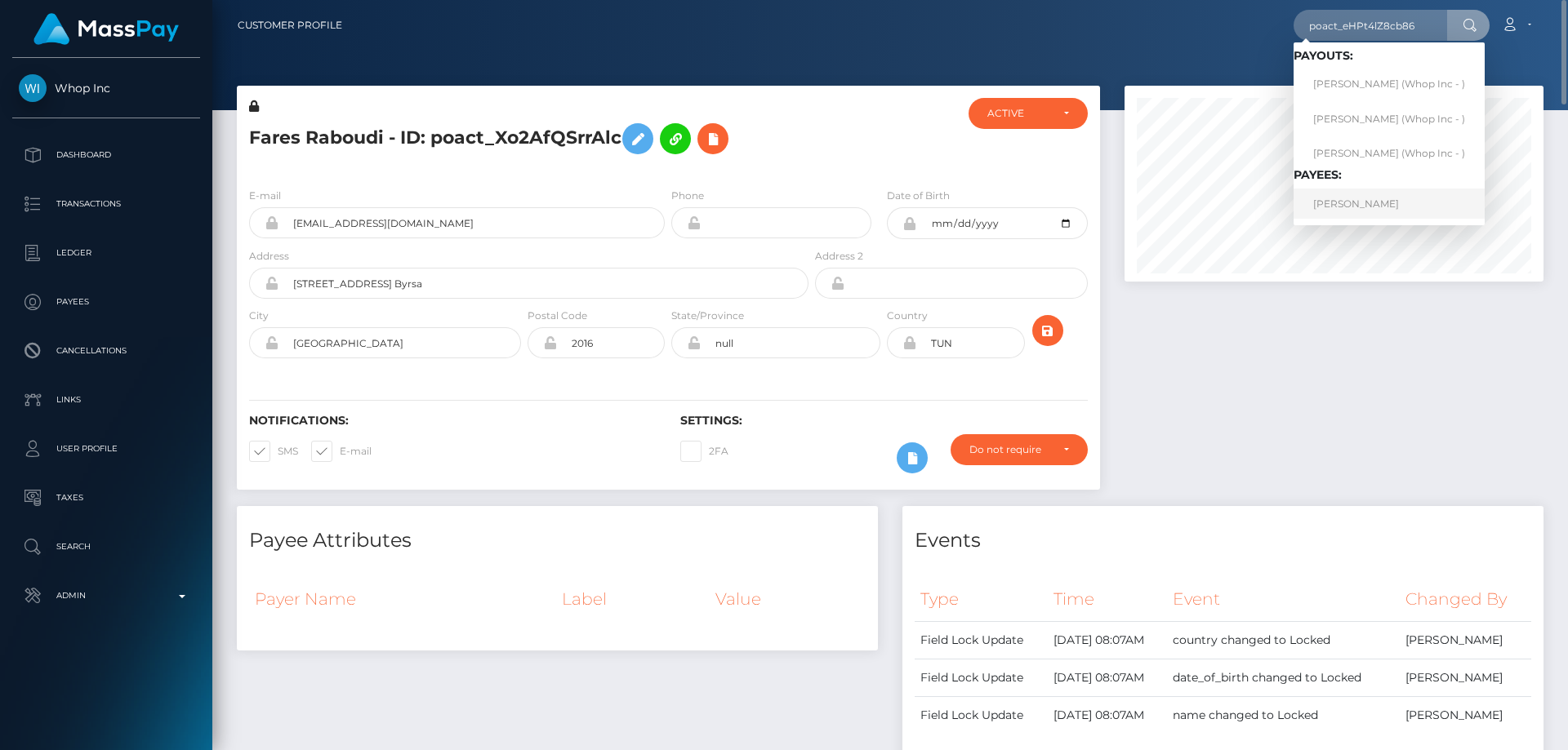
click at [1360, 200] on link "[PERSON_NAME]" at bounding box center [1389, 203] width 191 height 31
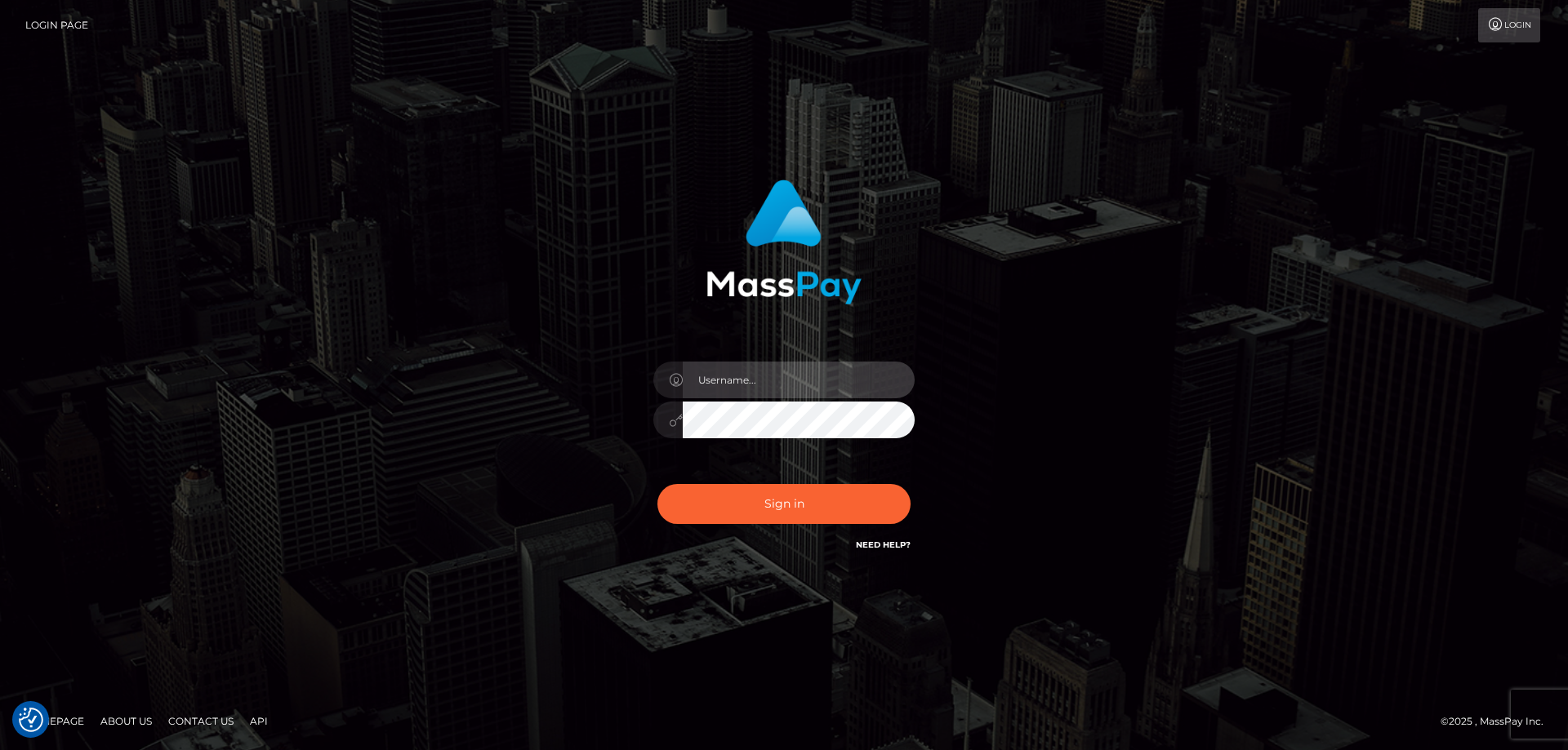
type input "[PERSON_NAME].Cirnat"
click at [914, 478] on div at bounding box center [763, 531] width 335 height 187
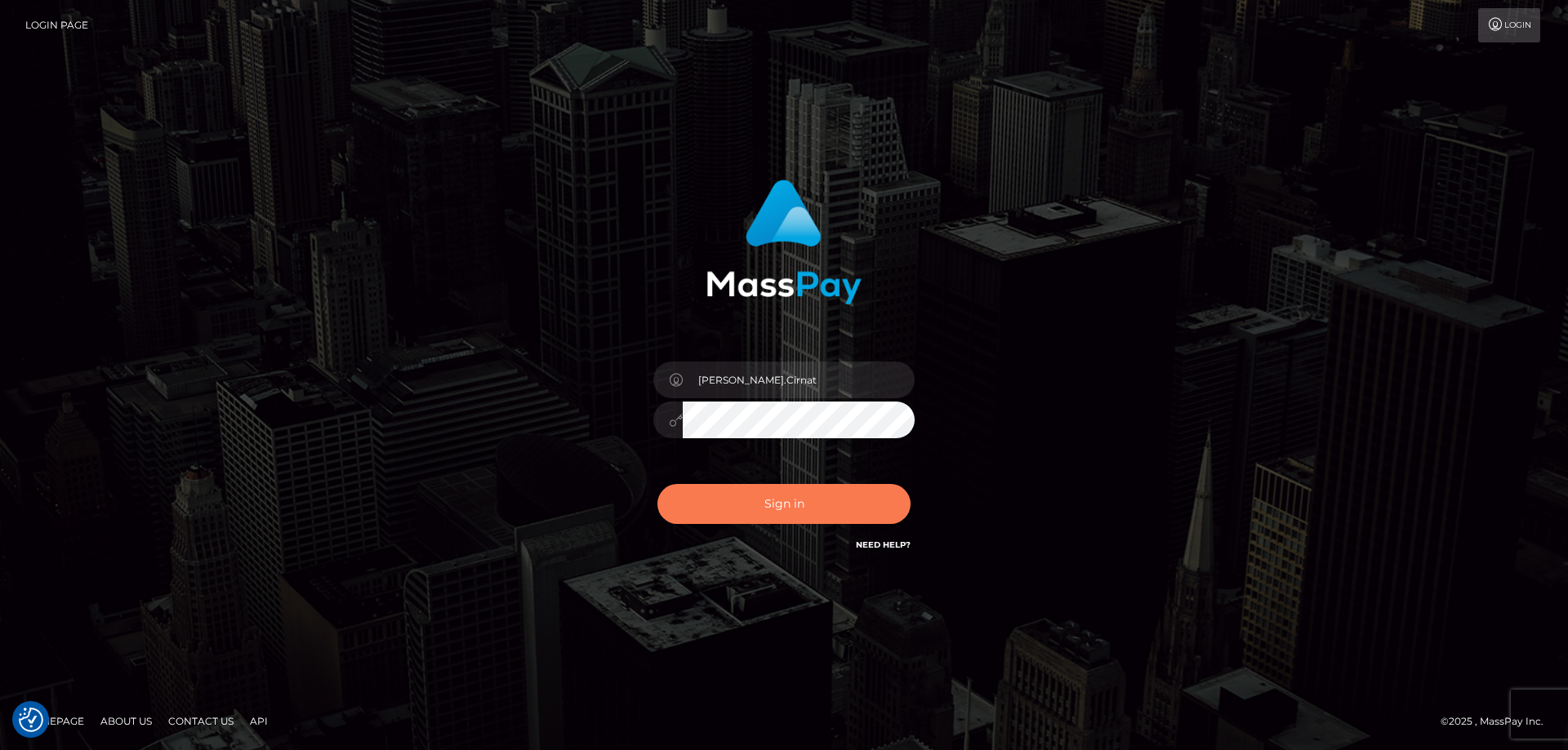
click at [862, 504] on button "Sign in" at bounding box center [784, 504] width 253 height 40
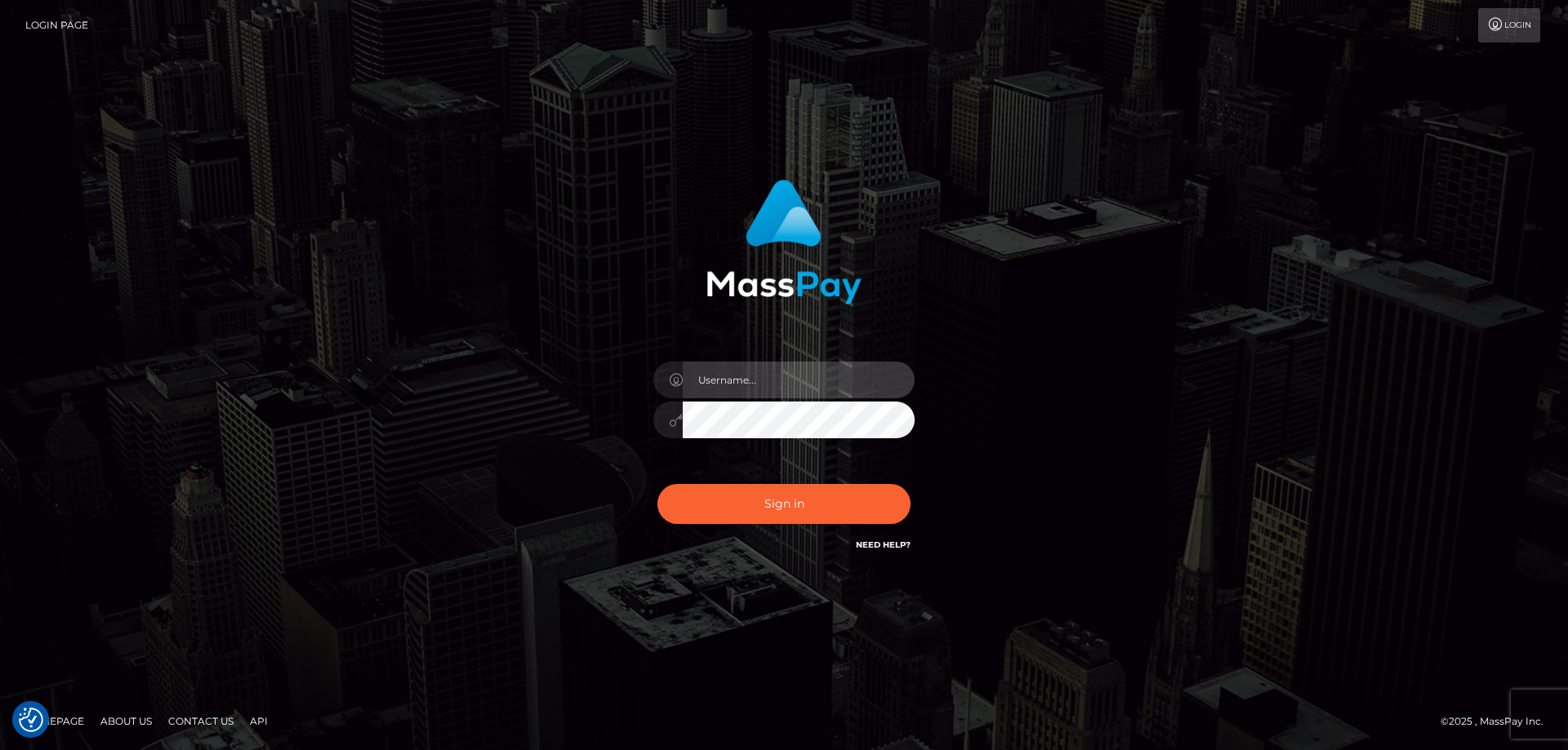
type input "[PERSON_NAME].Cirnat"
click at [912, 480] on div at bounding box center [763, 531] width 335 height 187
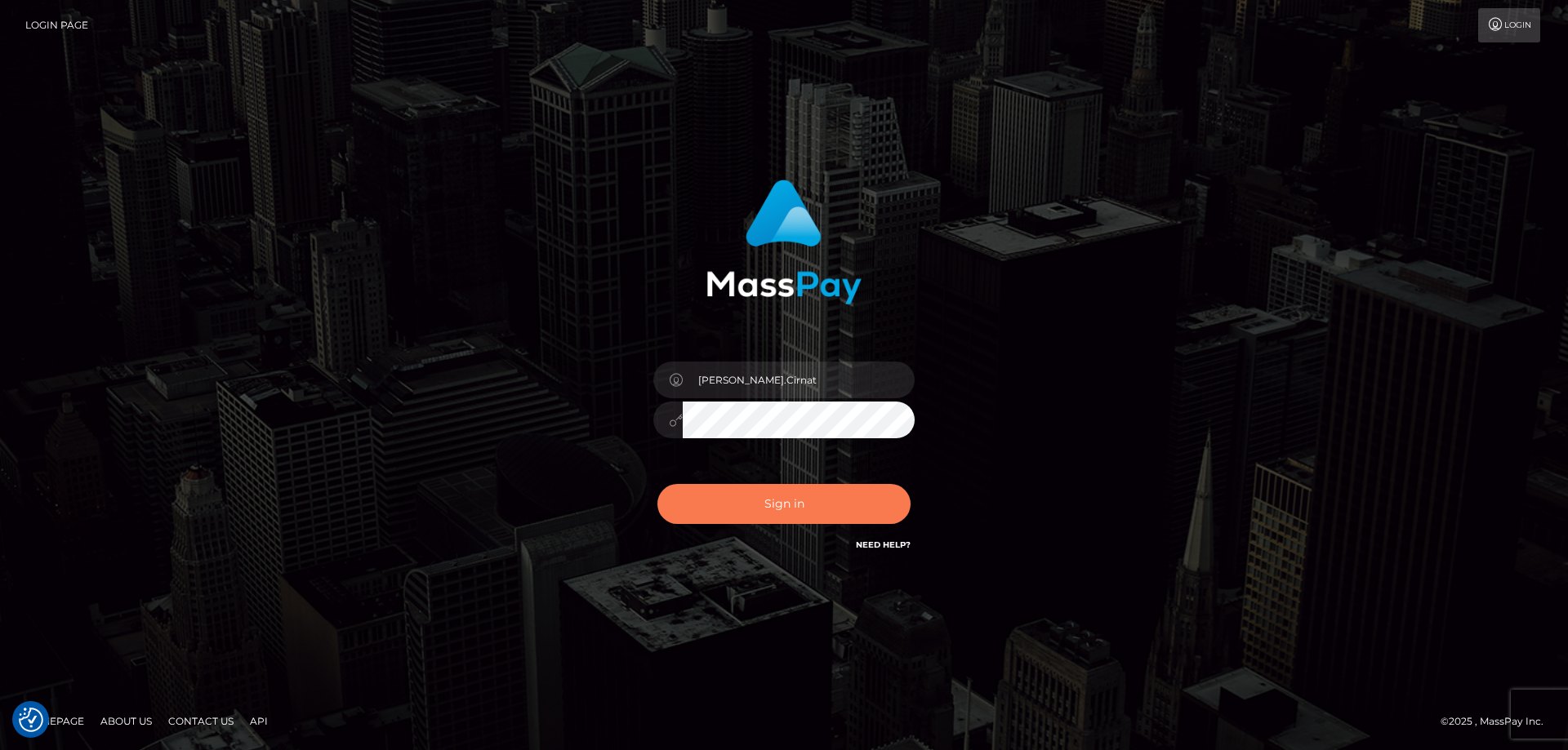
click at [758, 497] on button "Sign in" at bounding box center [784, 504] width 253 height 40
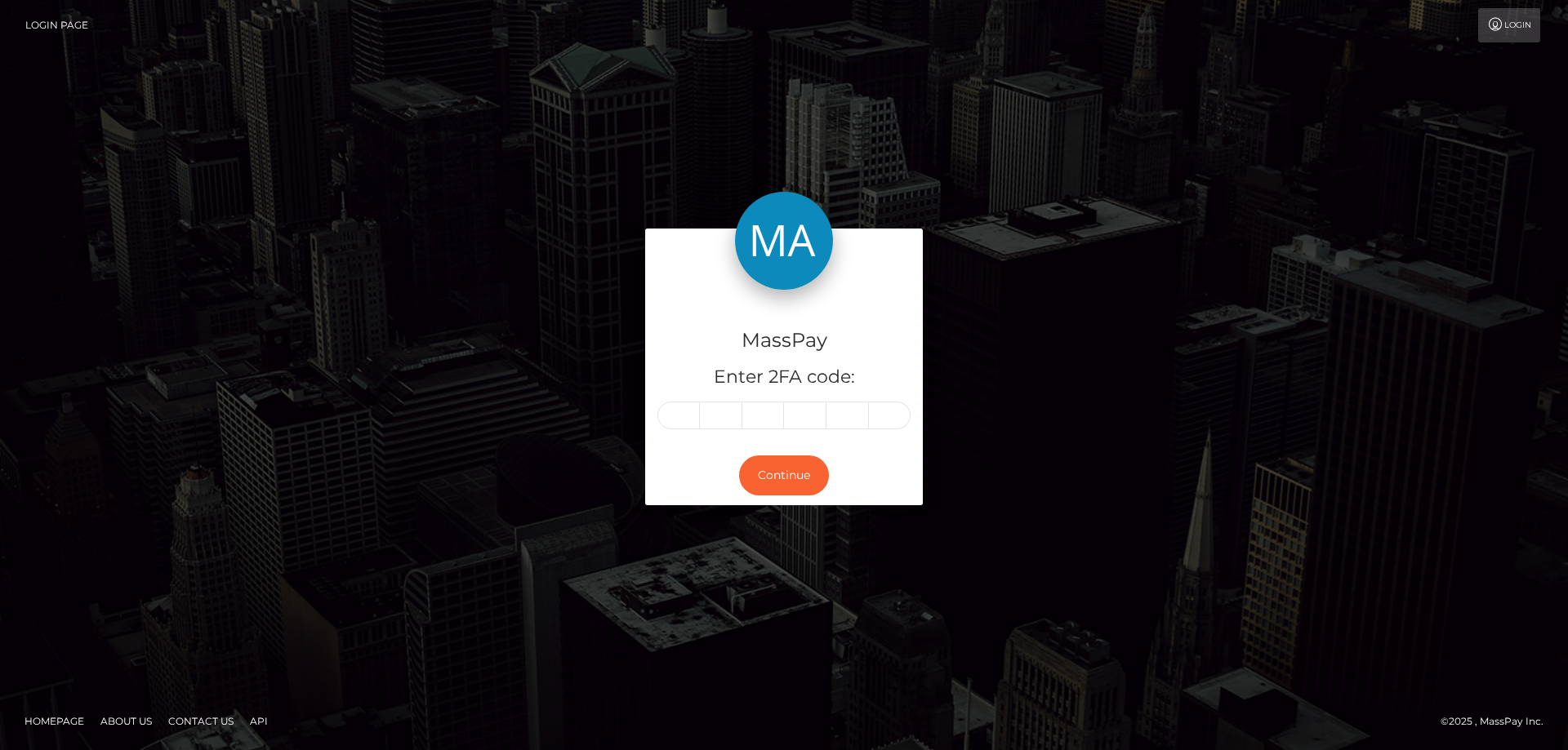
click at [683, 423] on input "text" at bounding box center [679, 416] width 43 height 28
type input "5"
type input "1"
type input "3"
type input "8"
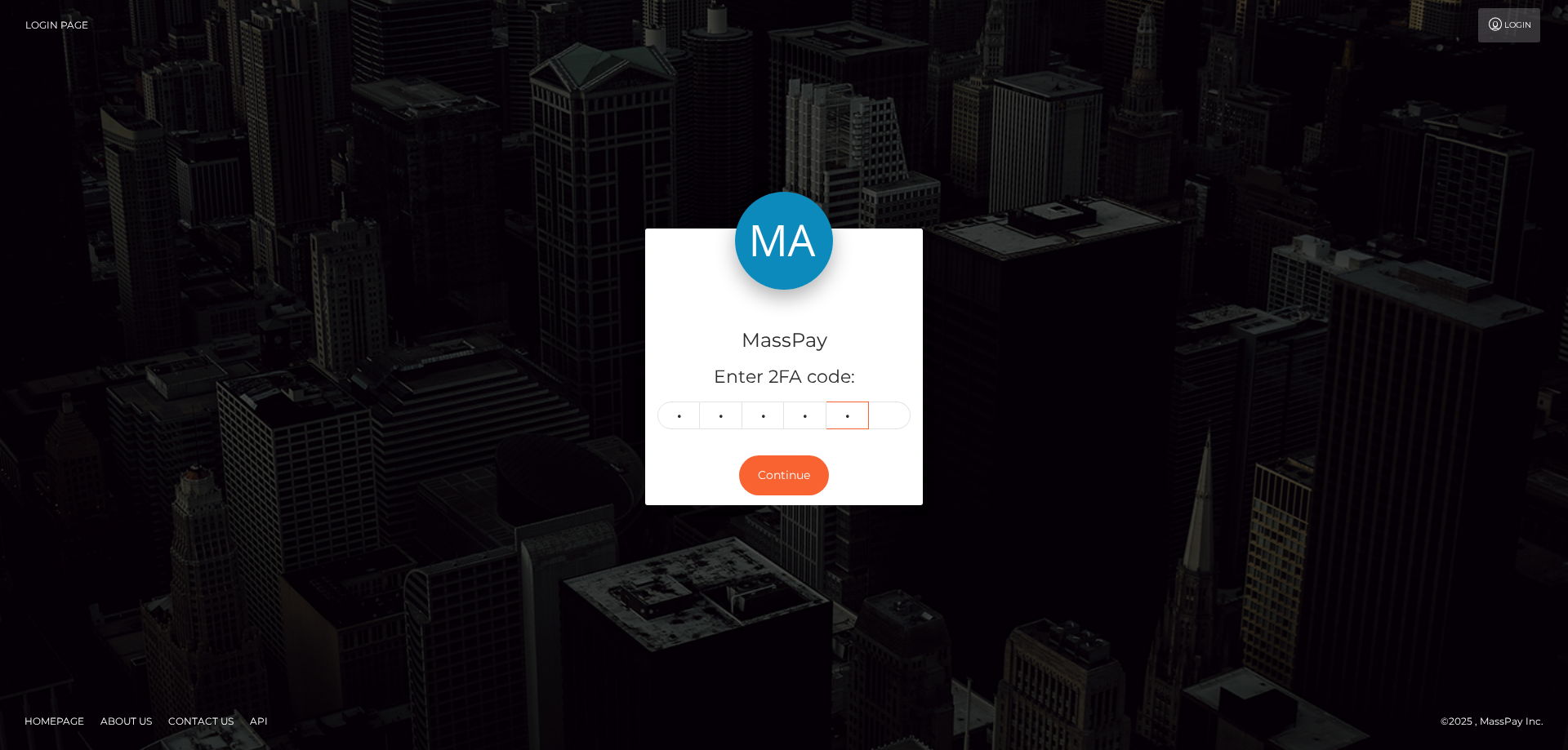
type input "7"
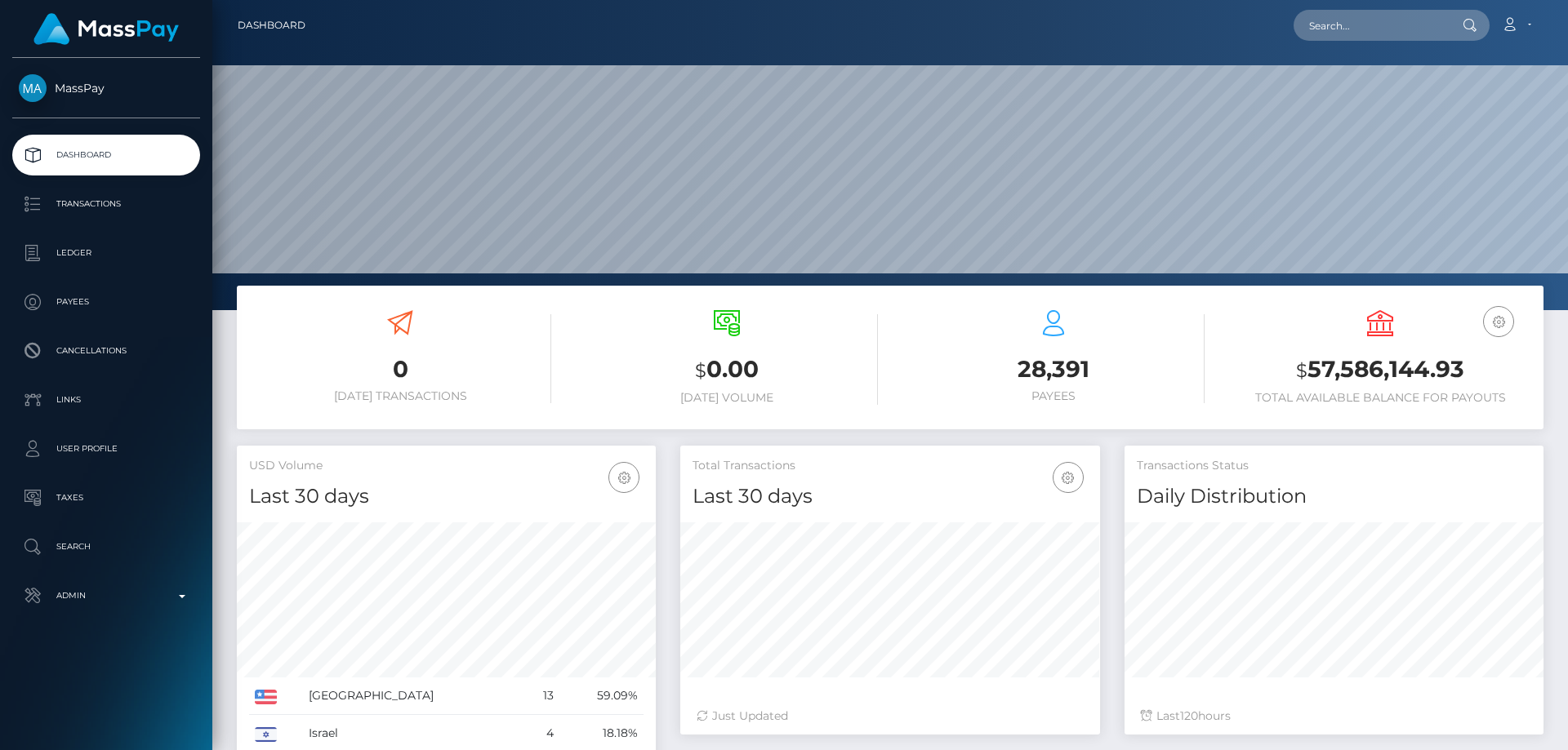
scroll to position [290, 420]
paste input "poact_E3NLhC8uZ1ft"
type input "poact_E3NLhC8uZ1ft"
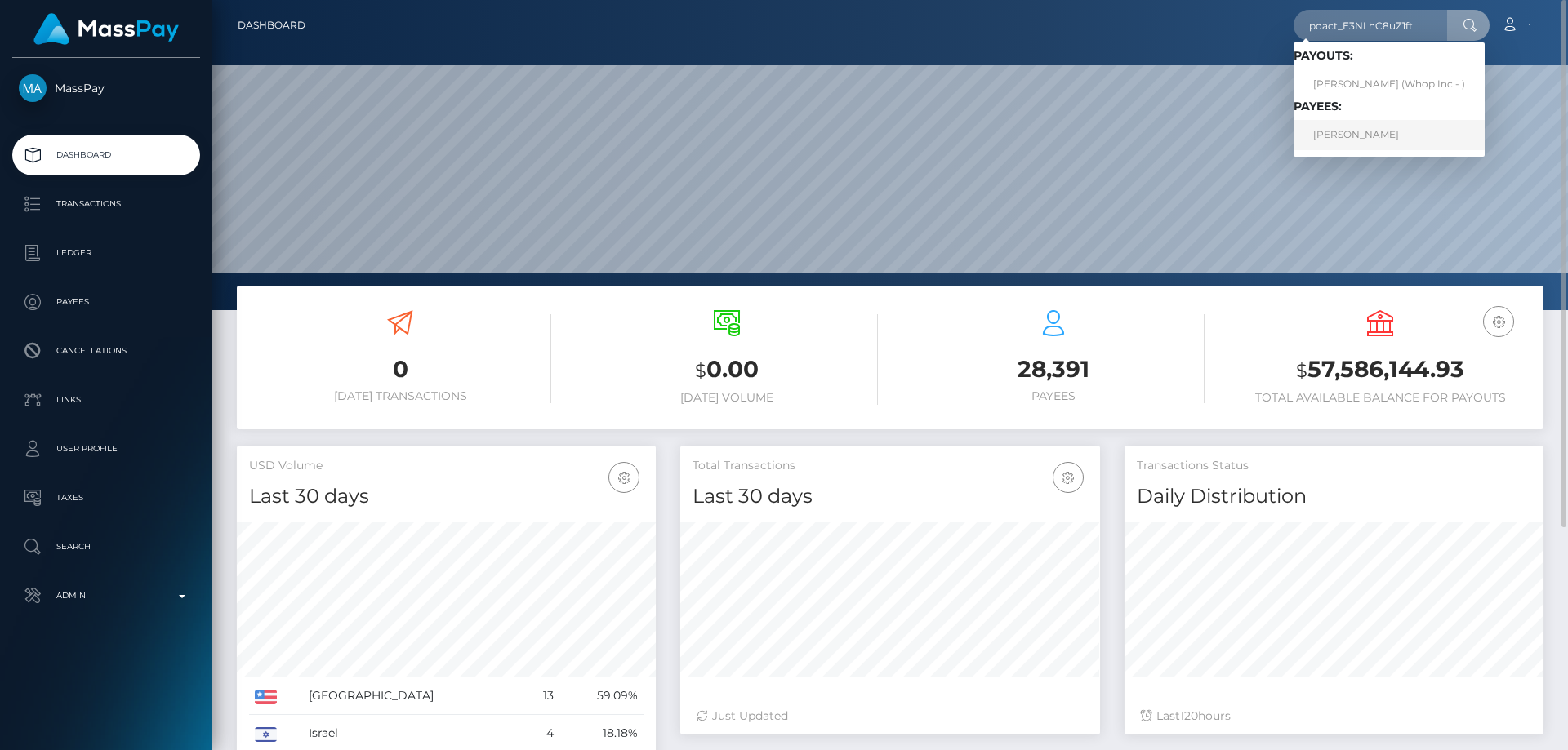
click at [1345, 141] on link "ALBAN HYSENI" at bounding box center [1389, 135] width 191 height 31
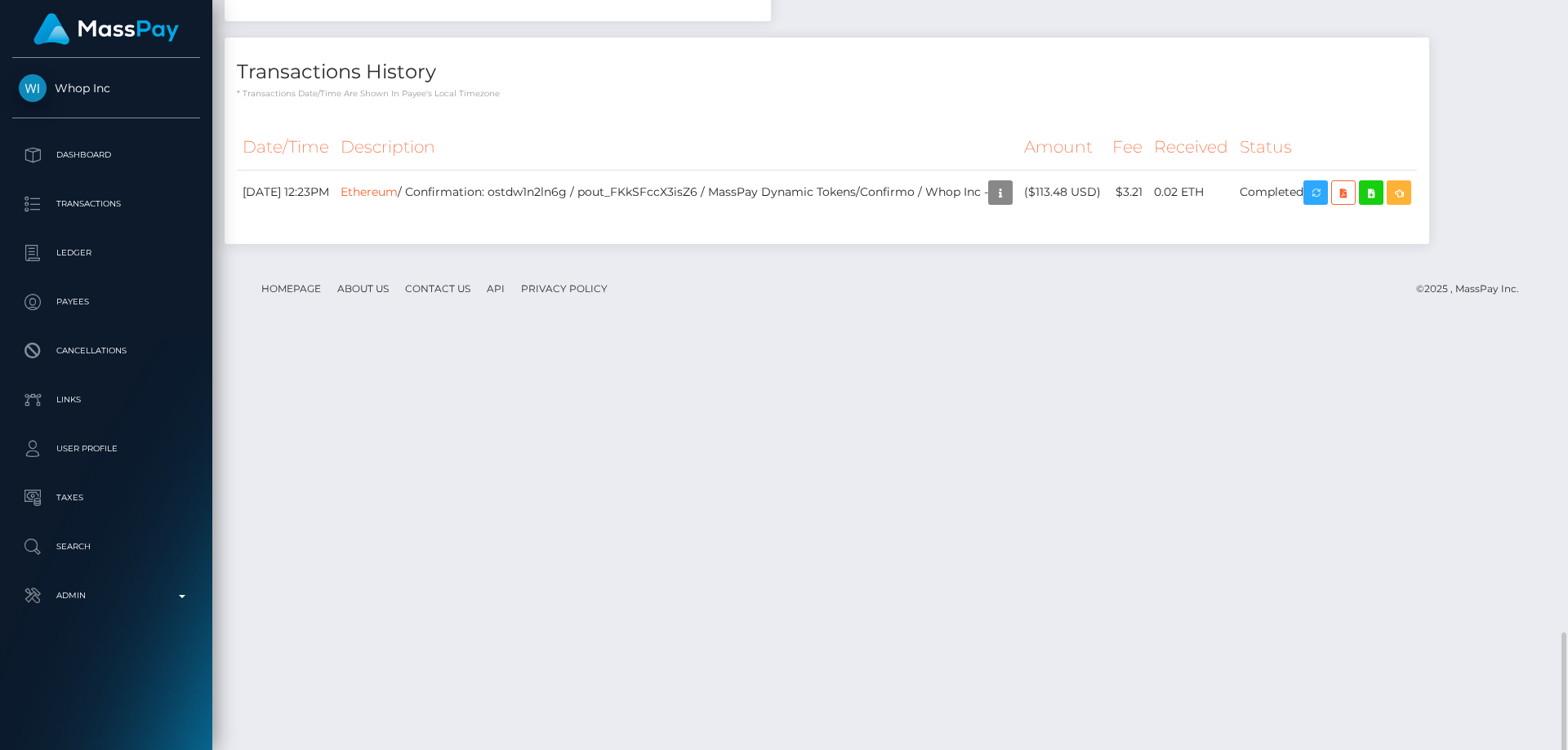
scroll to position [2246, 0]
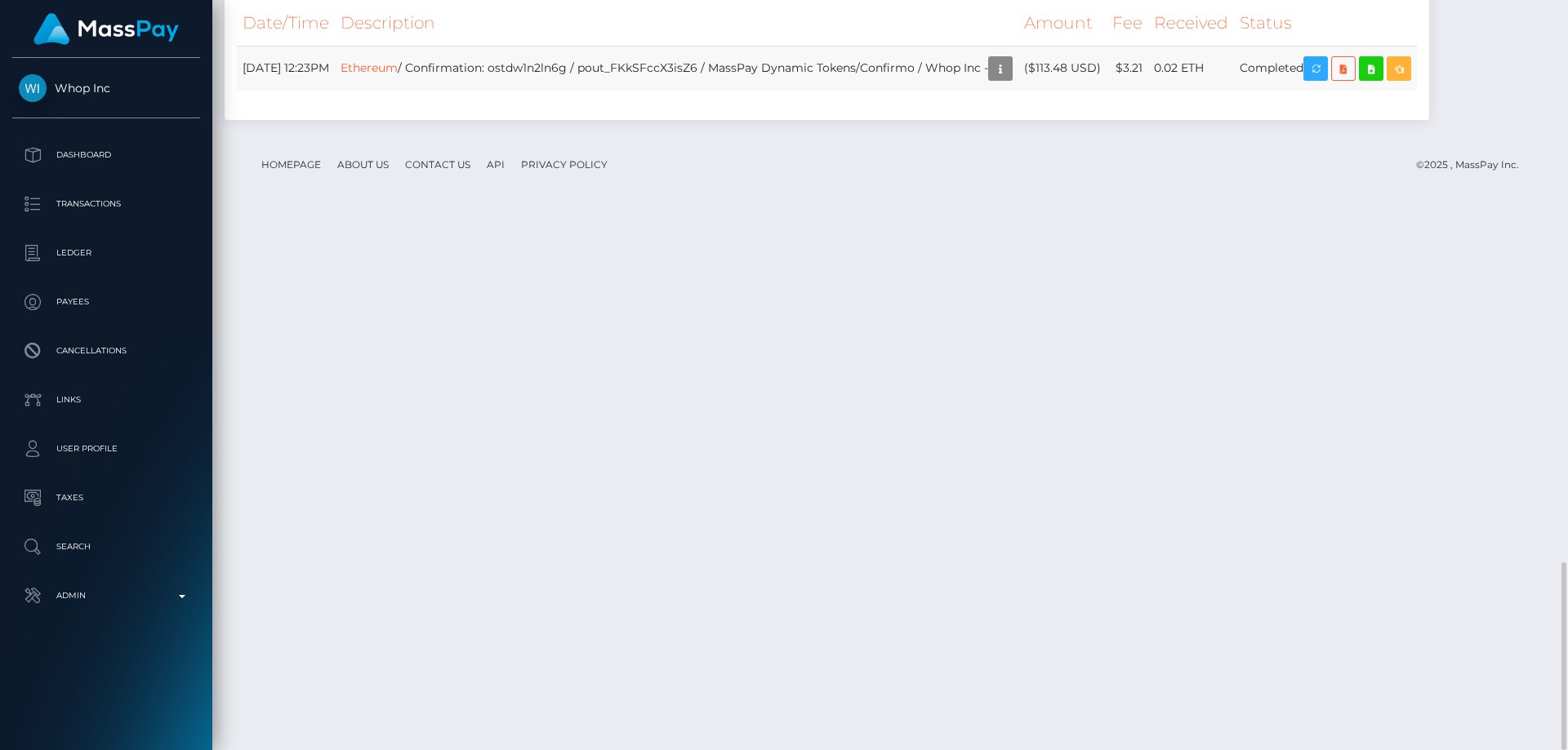
drag, startPoint x: 1163, startPoint y: 601, endPoint x: 1102, endPoint y: 601, distance: 61.0
click at [1102, 91] on td "($113.48 USD)" at bounding box center [1062, 68] width 88 height 45
copy td "$113.48 USD"
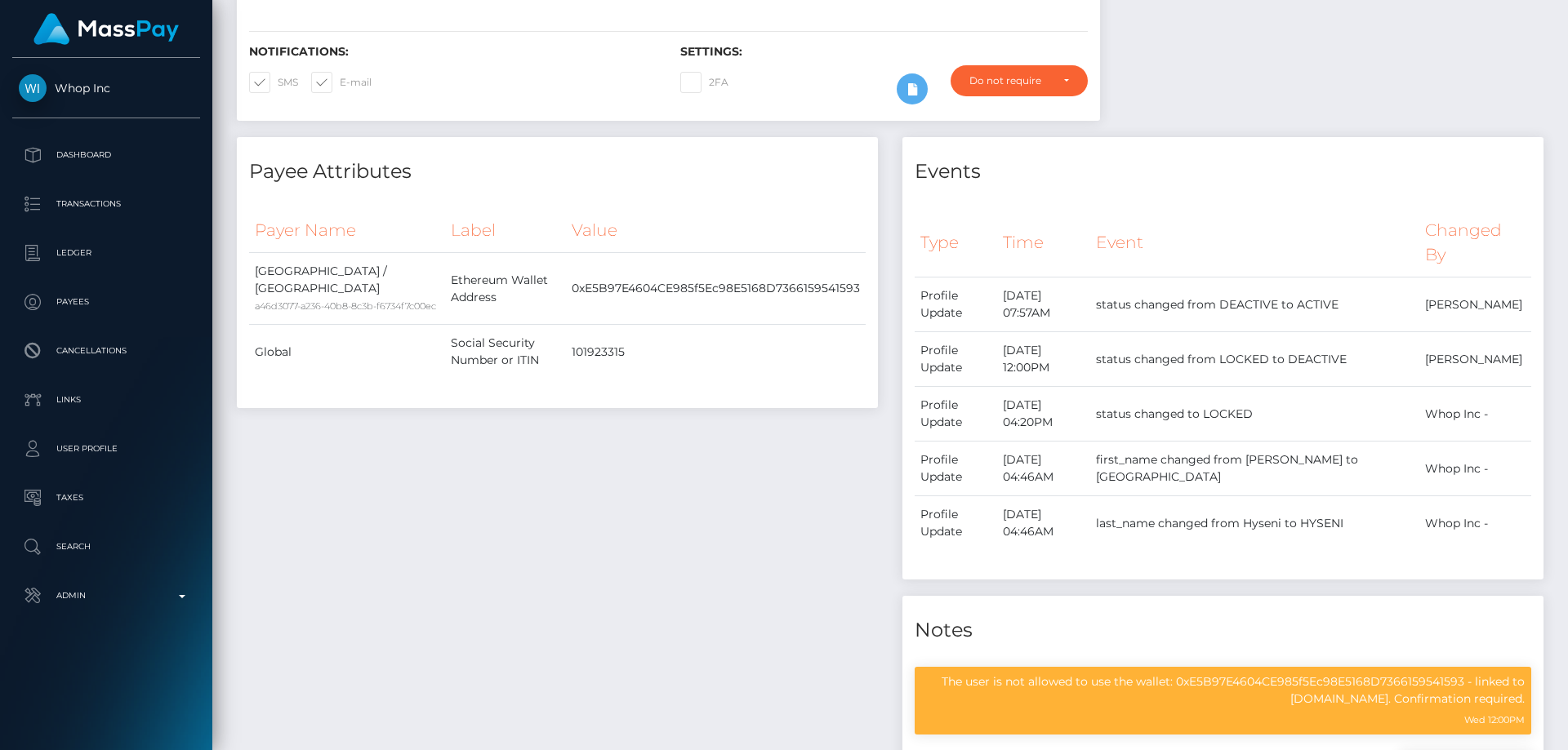
scroll to position [43, 0]
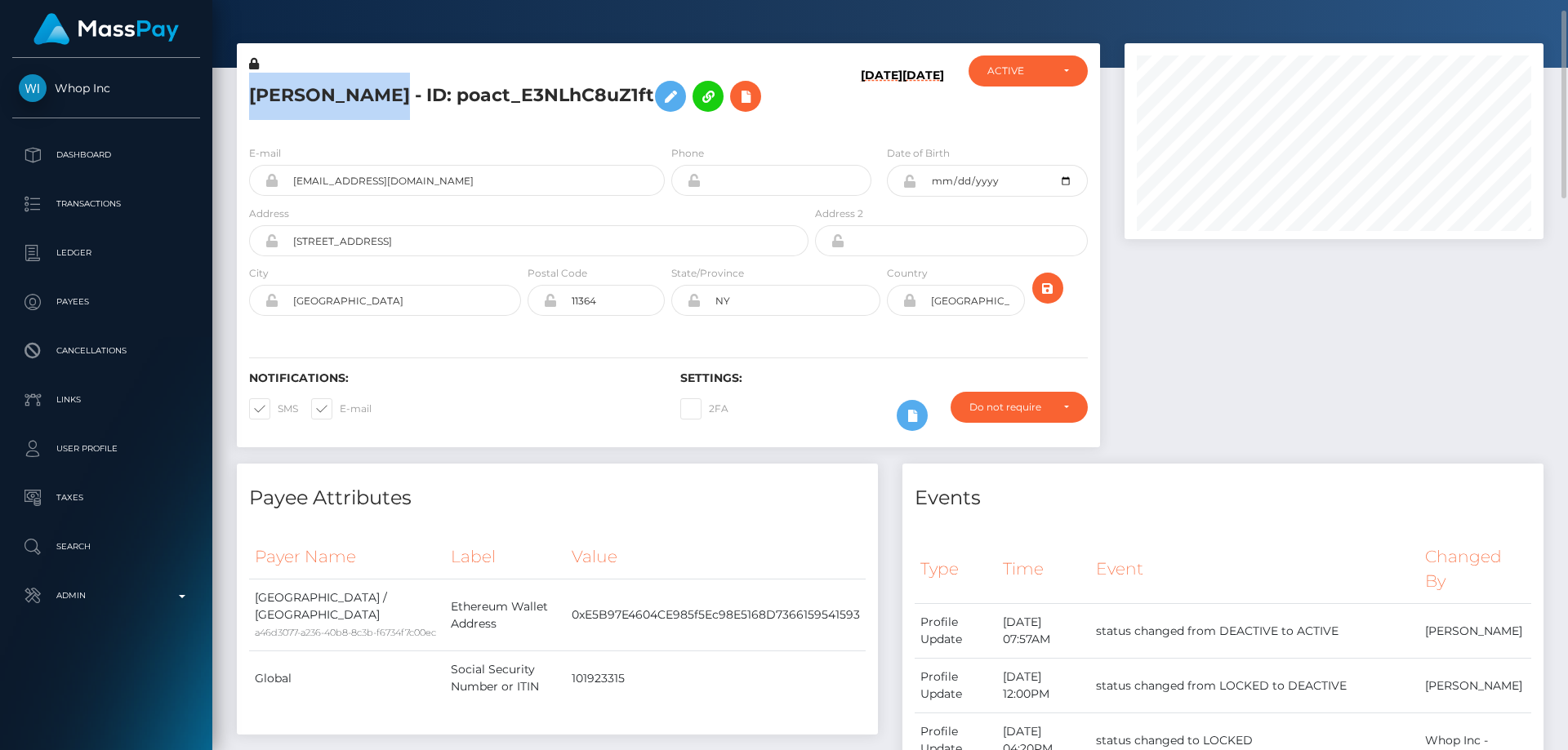
drag, startPoint x: 391, startPoint y: 96, endPoint x: 247, endPoint y: 93, distance: 144.0
click at [247, 93] on div "[PERSON_NAME] - ID: poact_E3NLhC8uZ1ft" at bounding box center [524, 94] width 575 height 77
copy h5 "[PERSON_NAME]"
drag, startPoint x: 421, startPoint y: 183, endPoint x: 267, endPoint y: 187, distance: 154.1
click at [267, 187] on div "[EMAIL_ADDRESS][DOMAIN_NAME]" at bounding box center [457, 180] width 416 height 31
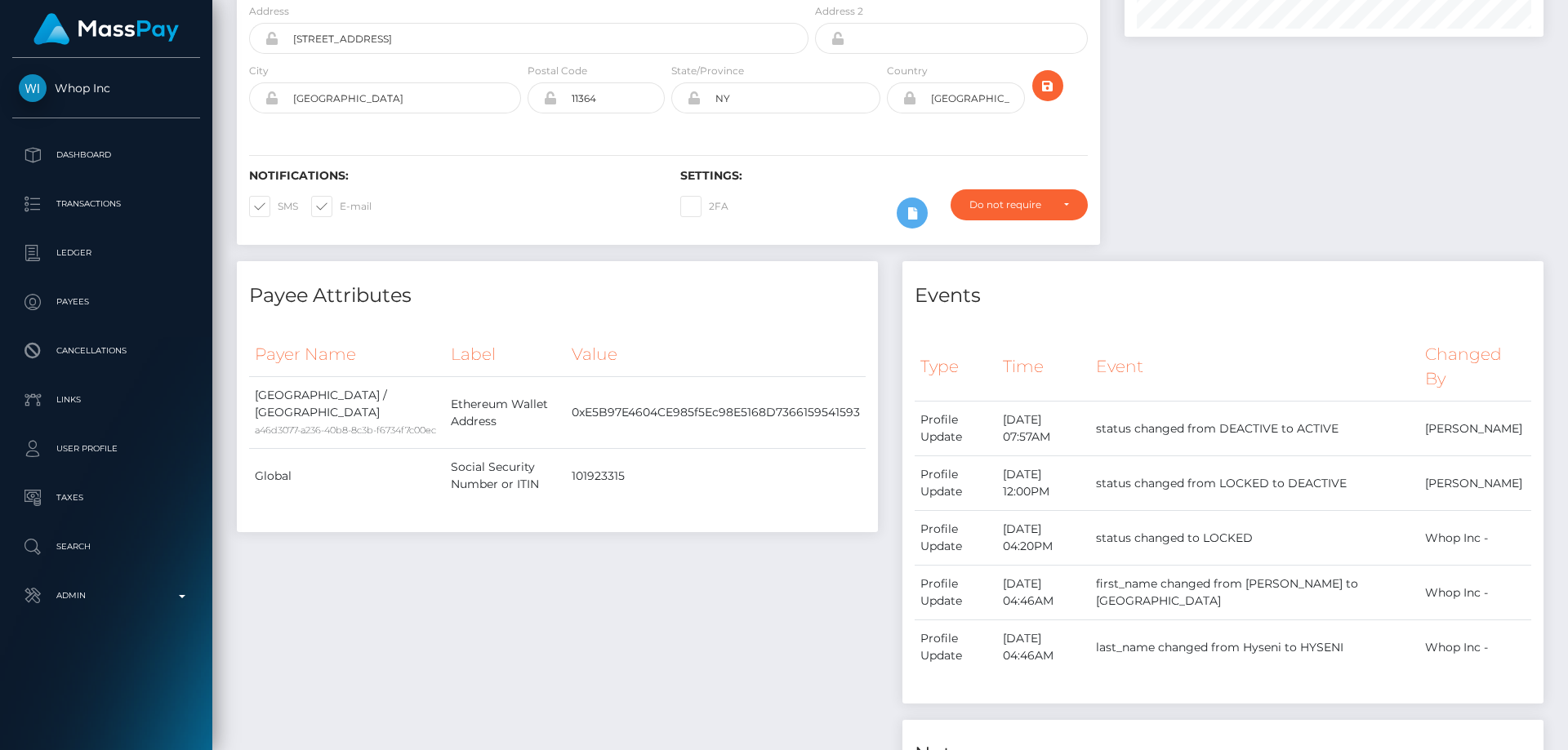
scroll to position [0, 0]
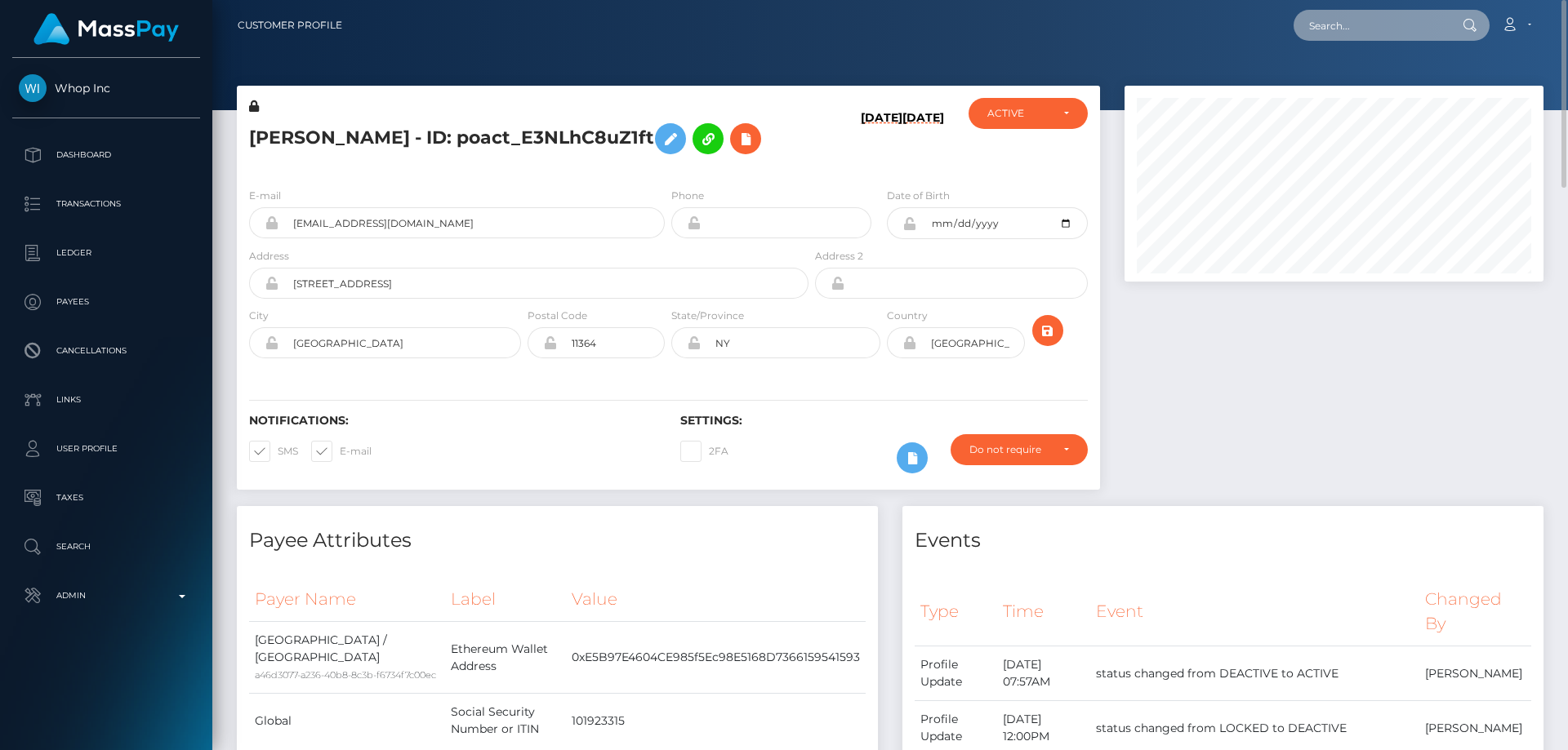
paste input "803774686512029697"
type input "803774686512029697"
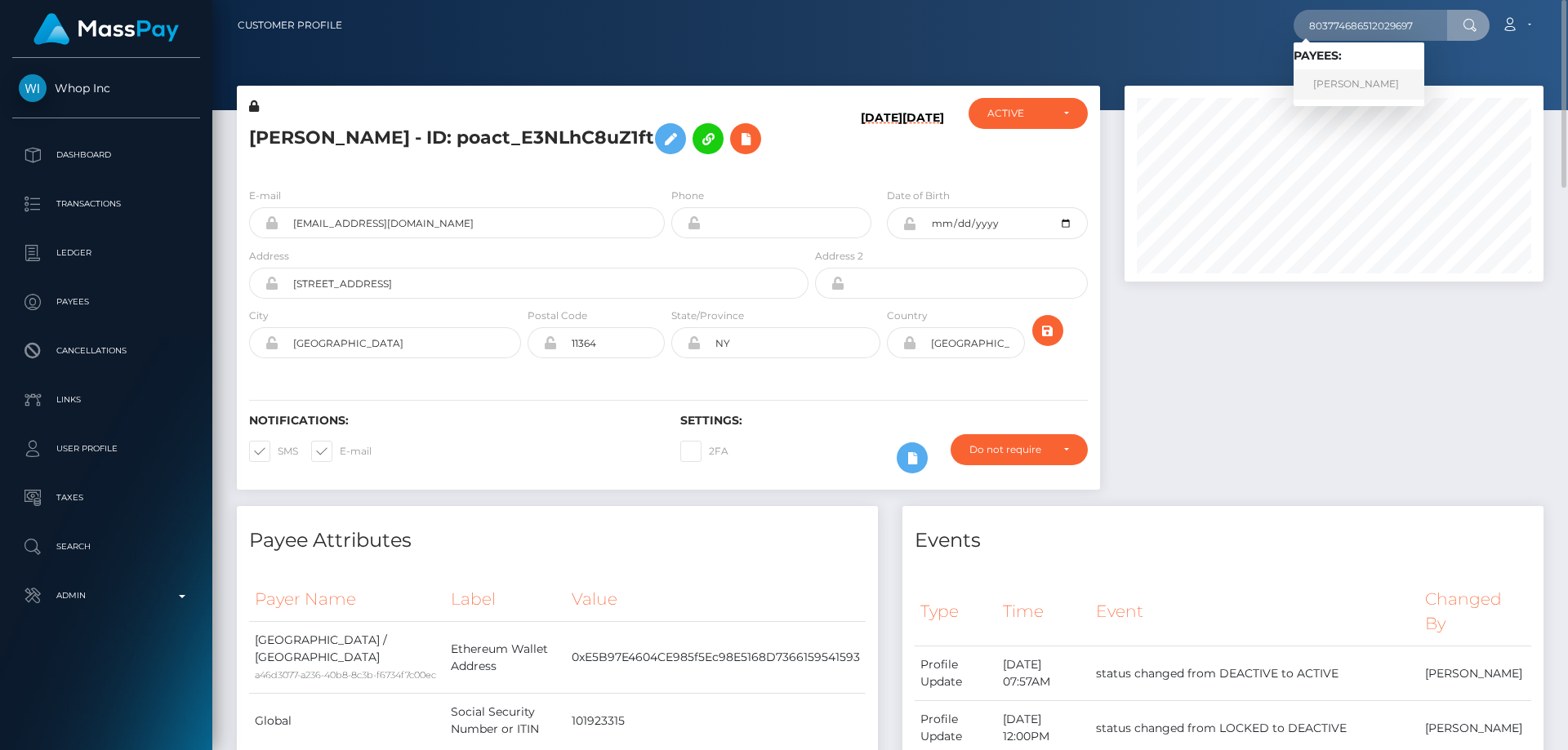
click at [1368, 76] on link "[PERSON_NAME]" at bounding box center [1358, 84] width 131 height 31
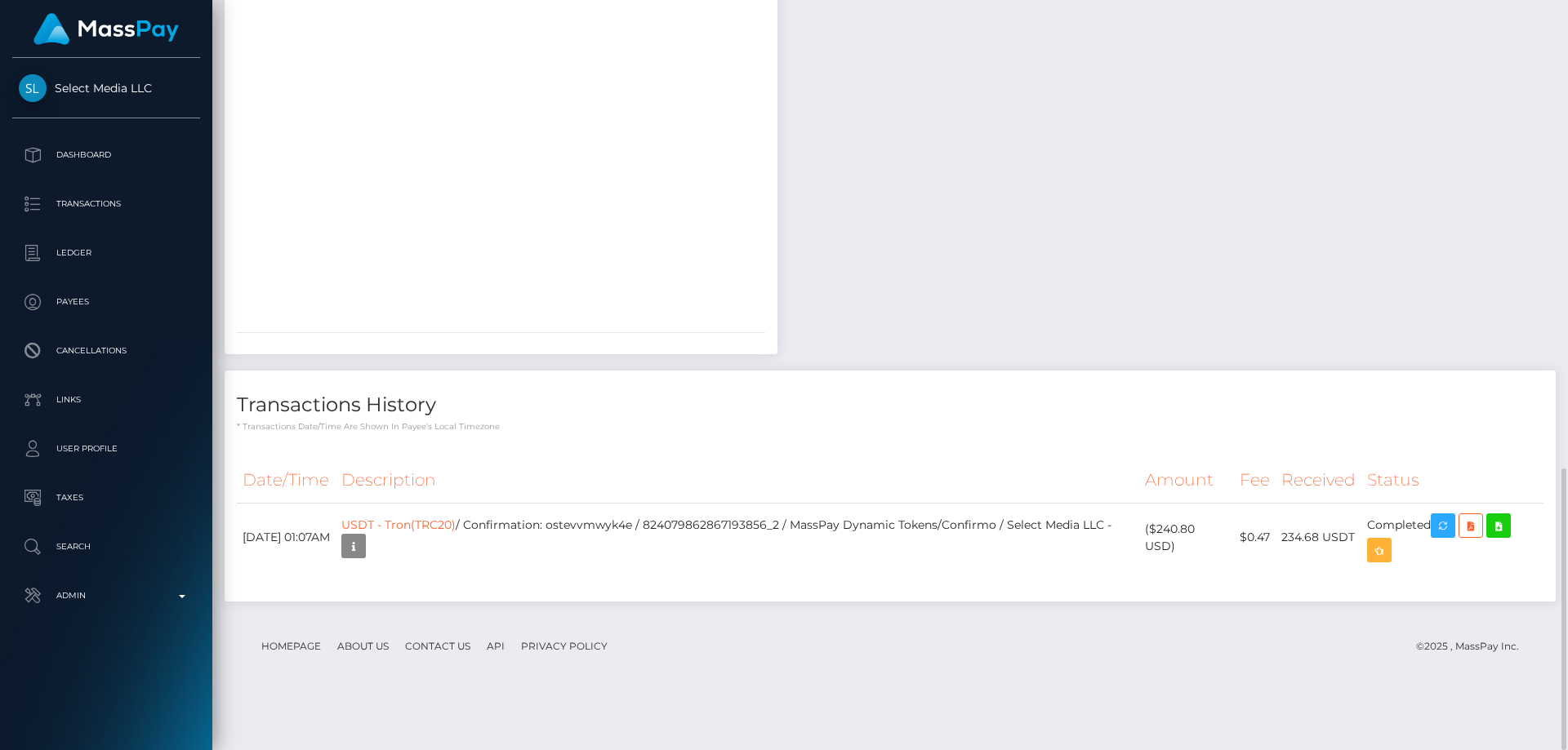
scroll to position [196, 420]
drag, startPoint x: 1180, startPoint y: 598, endPoint x: 1160, endPoint y: 584, distance: 24.4
click at [1160, 573] on td "($240.80 USD)" at bounding box center [1186, 537] width 95 height 70
copy td "$240.80 USD"
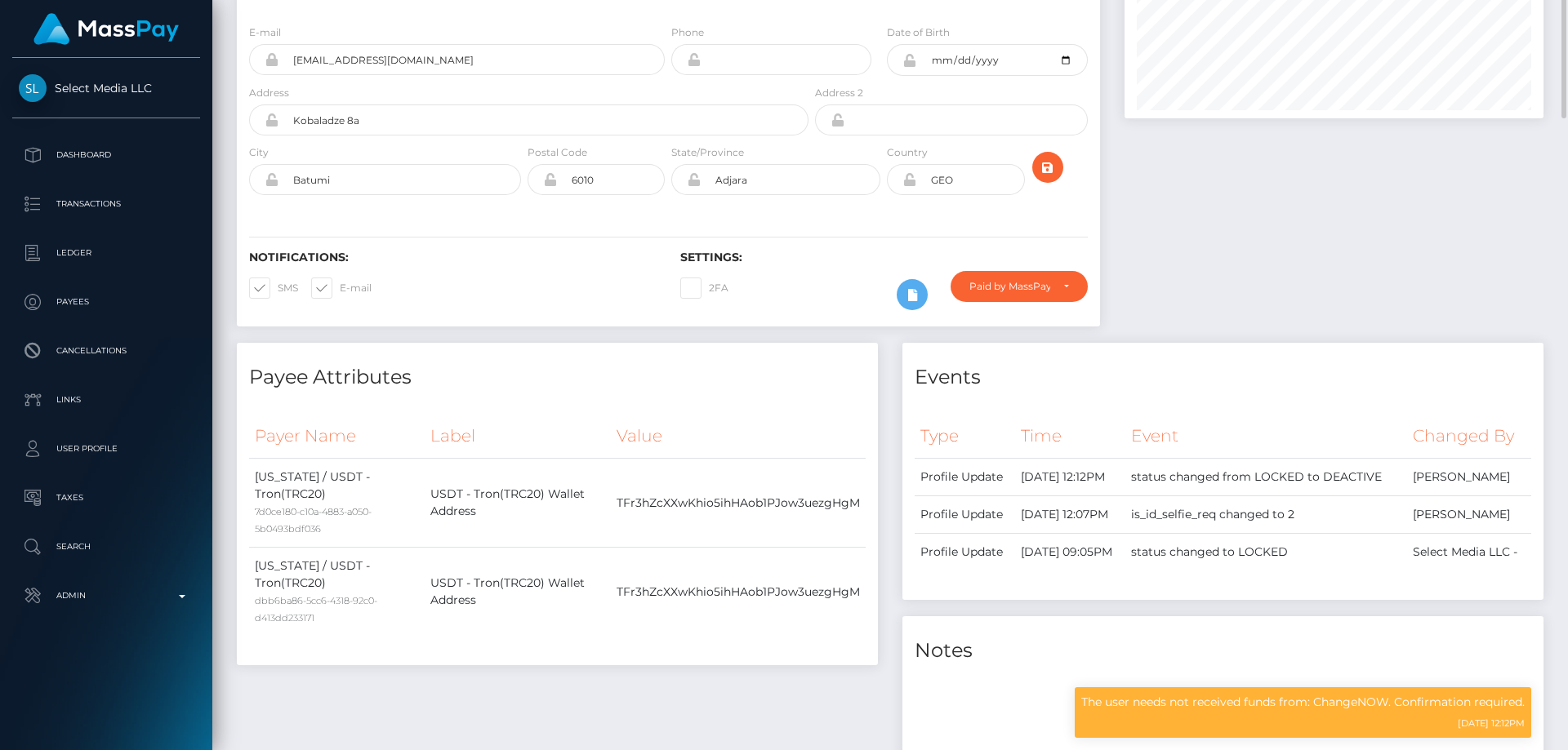
scroll to position [0, 0]
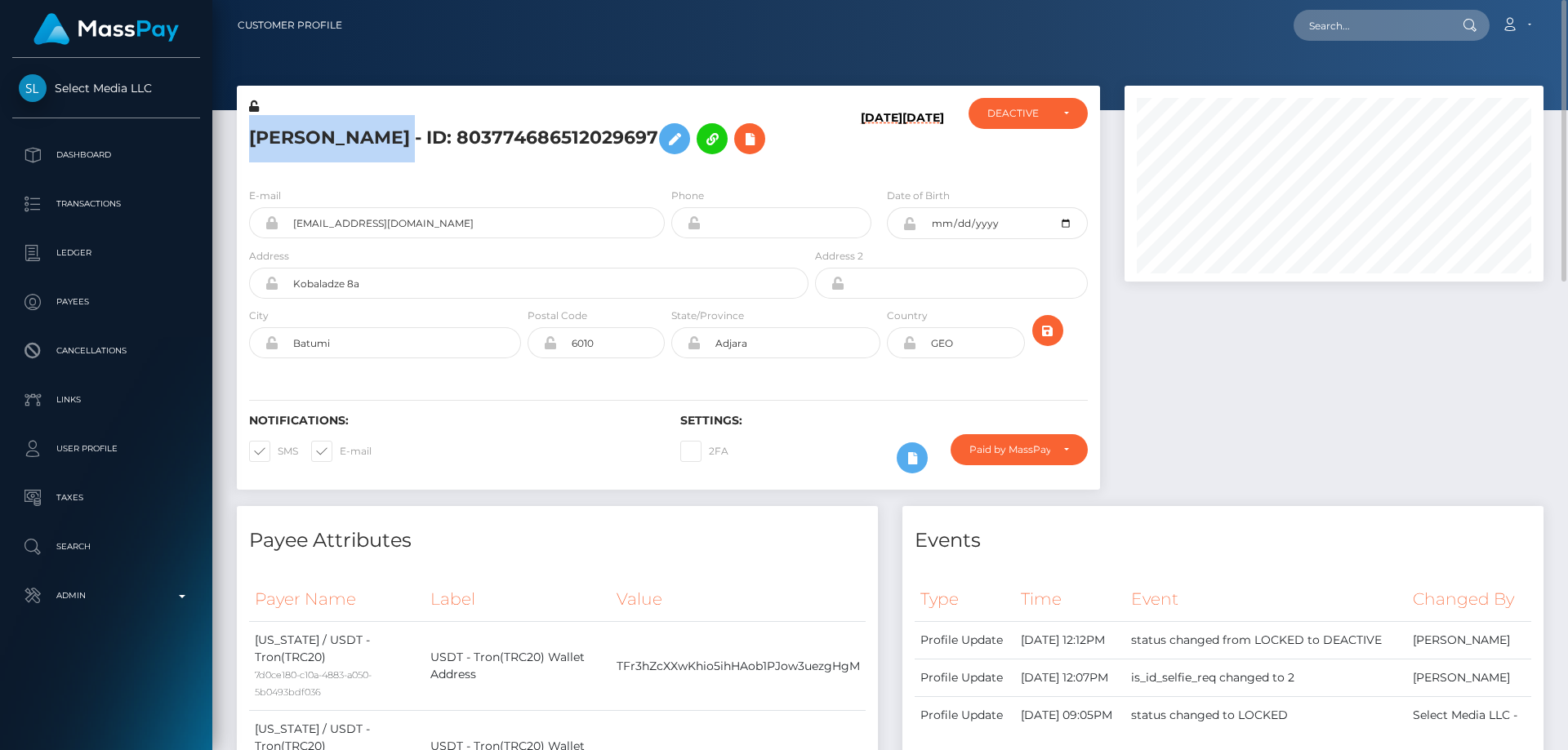
drag, startPoint x: 414, startPoint y: 133, endPoint x: 248, endPoint y: 118, distance: 166.7
click at [248, 118] on div "[PERSON_NAME] - ID: 803774686512029697" at bounding box center [524, 136] width 575 height 77
copy h5 "[PERSON_NAME]"
drag, startPoint x: 413, startPoint y: 218, endPoint x: 285, endPoint y: 220, distance: 128.0
click at [285, 220] on input "[EMAIL_ADDRESS][DOMAIN_NAME]" at bounding box center [472, 222] width 386 height 31
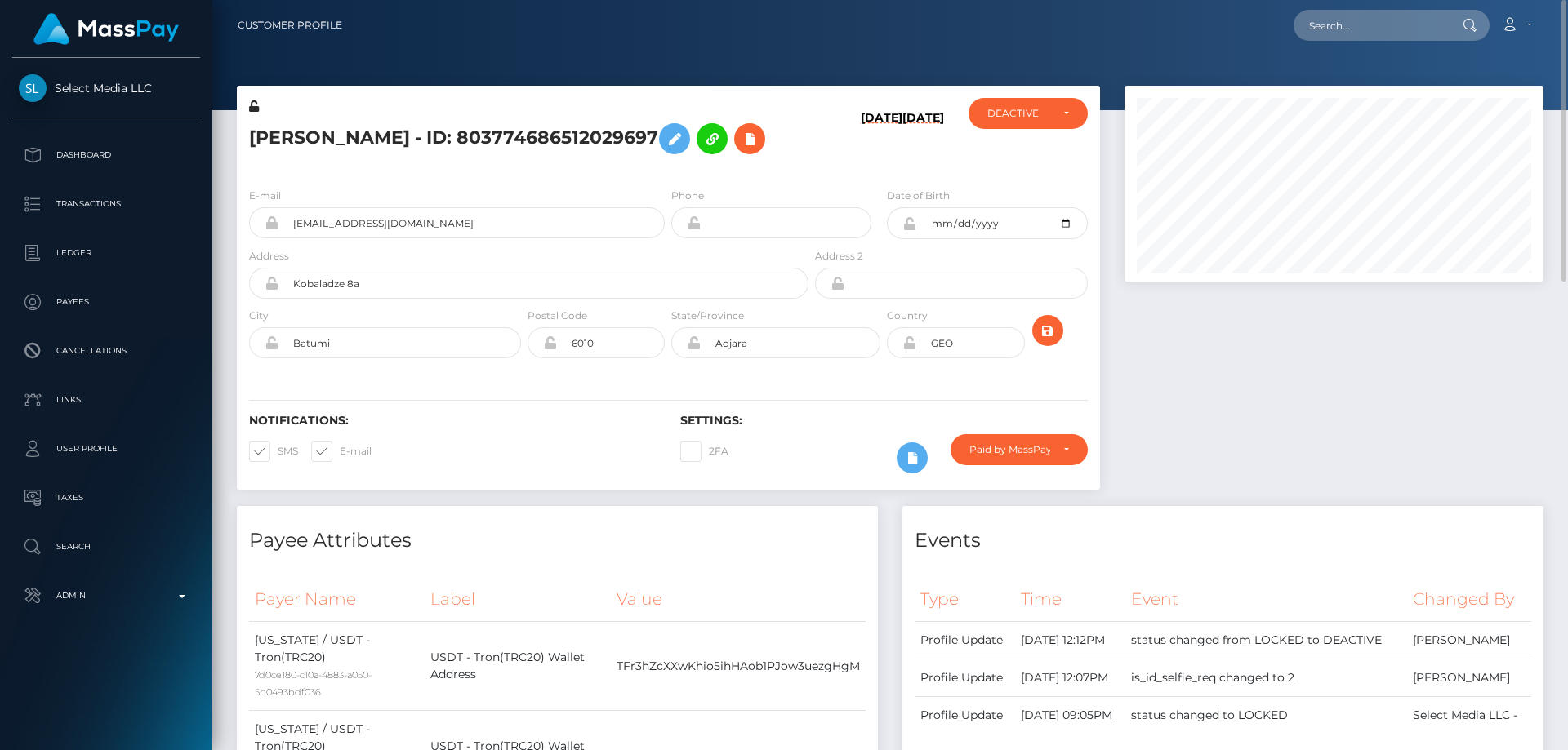
click at [830, 189] on div "Phone" at bounding box center [771, 212] width 200 height 51
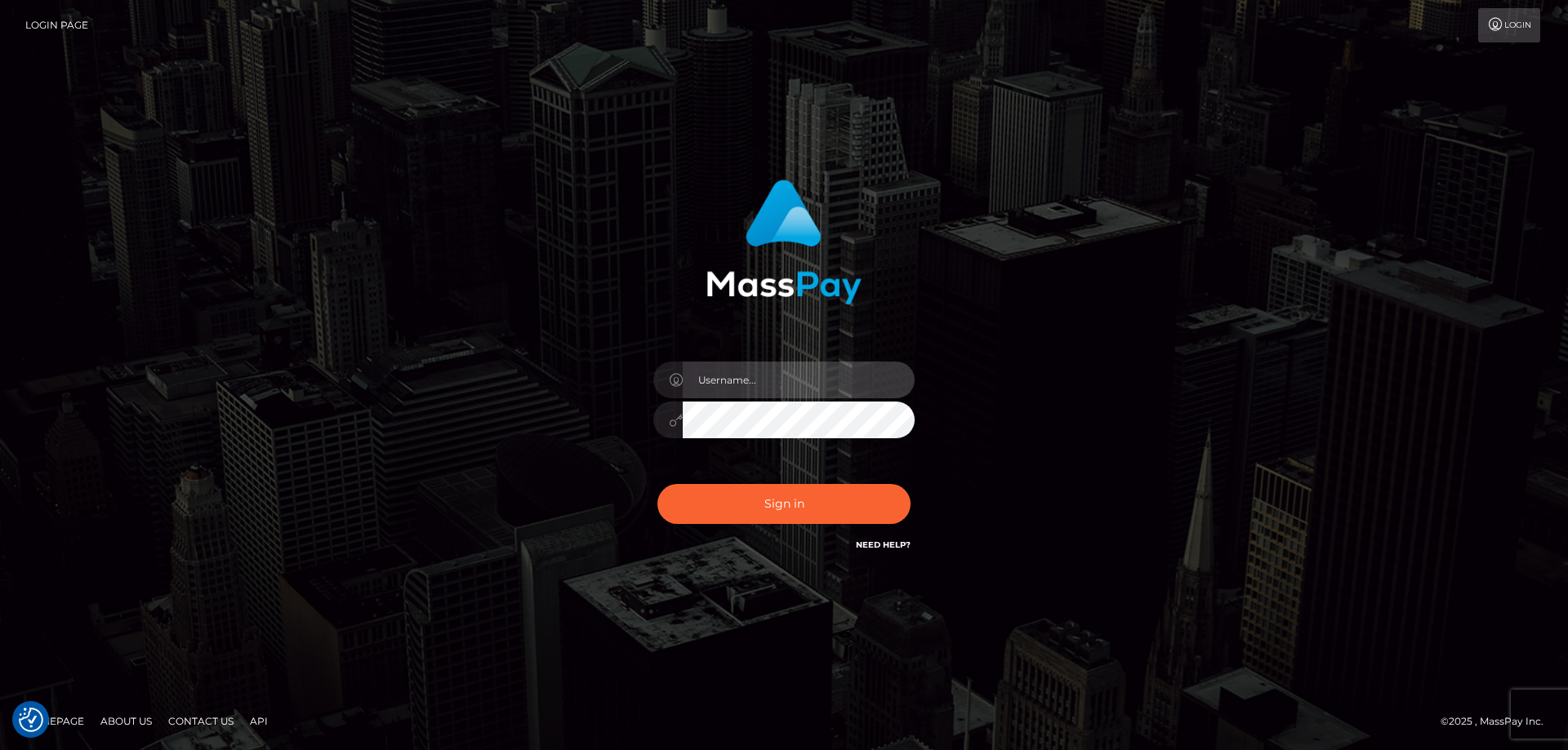
type input "[PERSON_NAME].Cirnat"
click at [915, 472] on div at bounding box center [763, 531] width 335 height 187
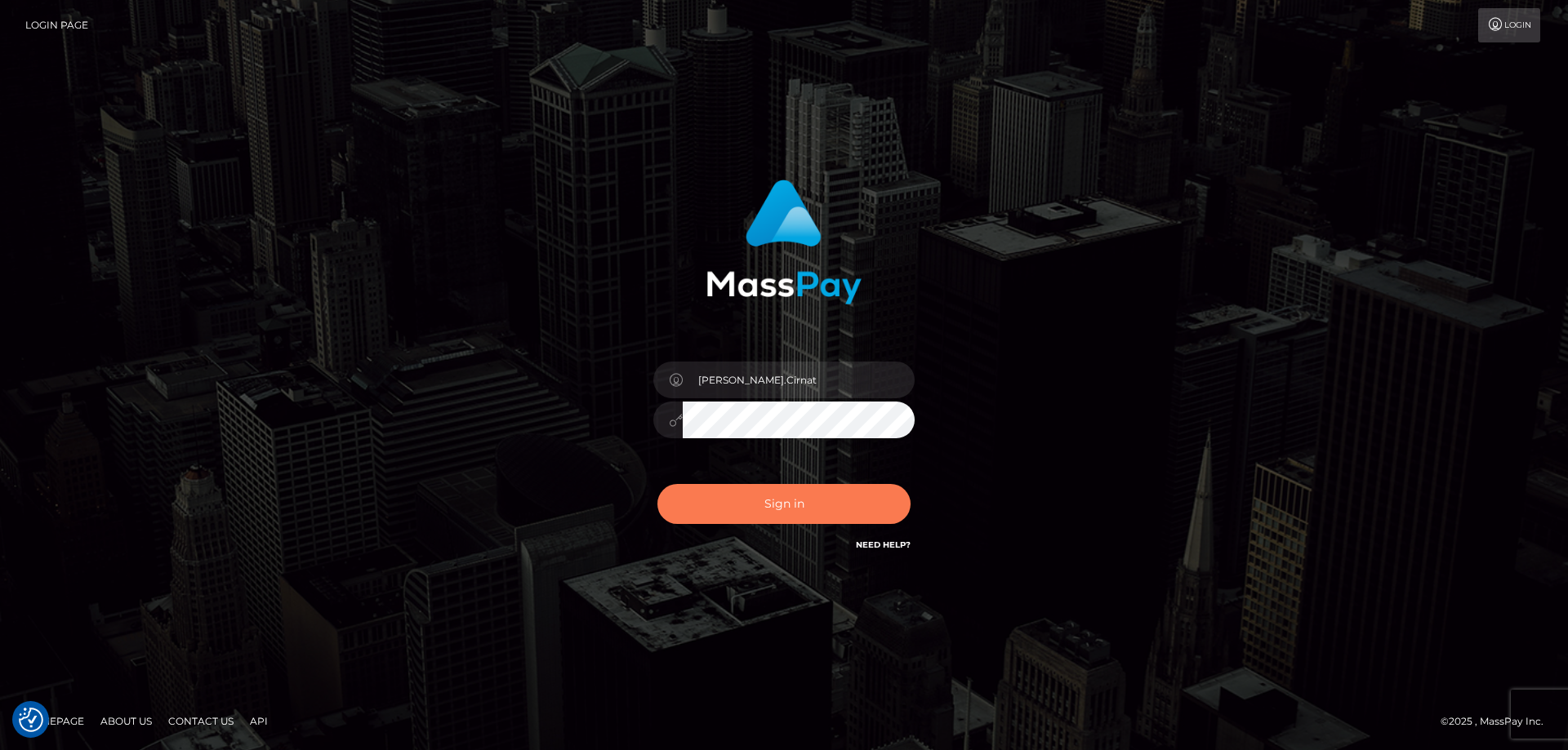
click at [849, 507] on button "Sign in" at bounding box center [784, 504] width 253 height 40
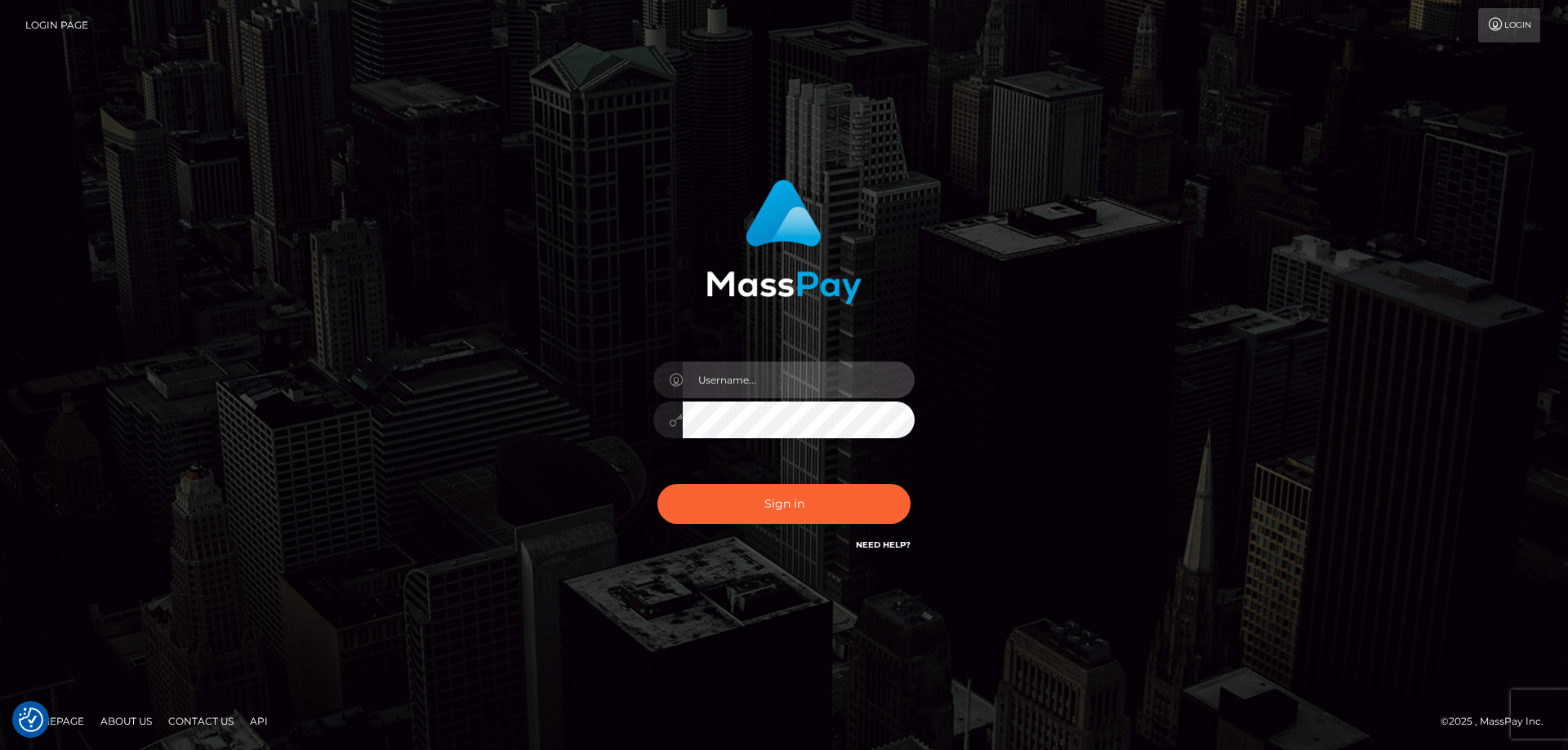
type input "Dan.Cirnat"
click at [906, 472] on div at bounding box center [763, 531] width 335 height 187
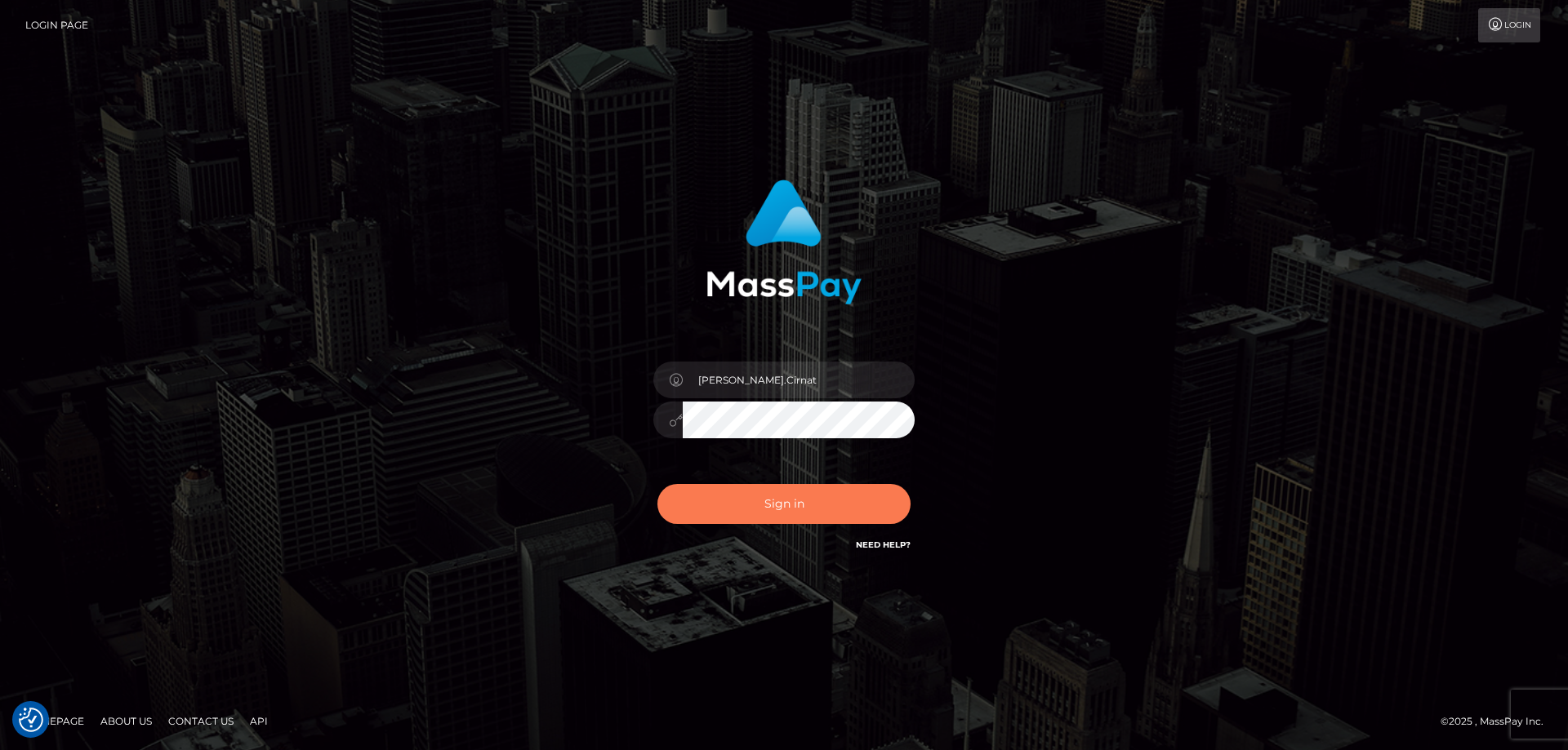
click at [814, 493] on button "Sign in" at bounding box center [784, 504] width 253 height 40
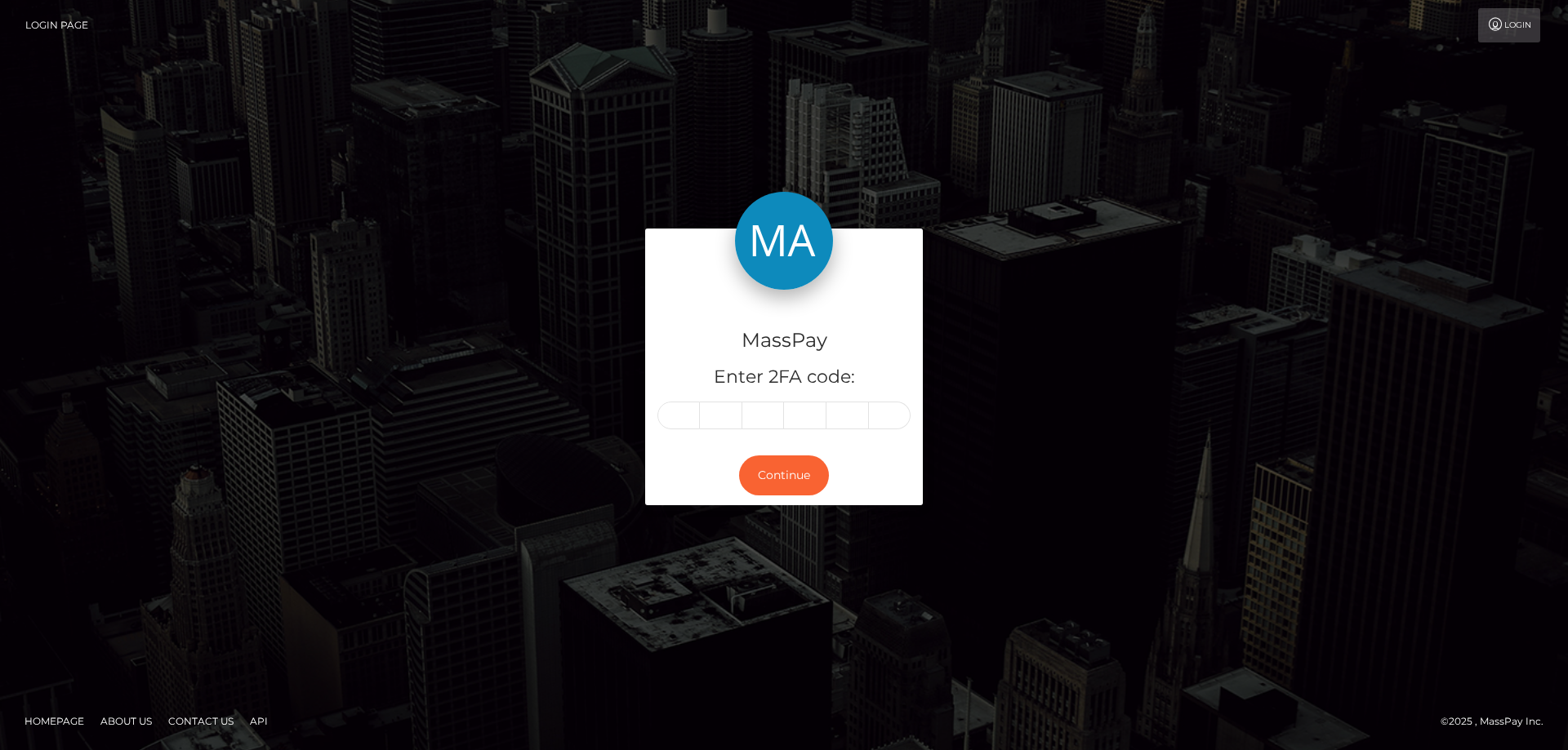
click at [877, 327] on h4 "MassPay" at bounding box center [784, 341] width 253 height 29
